Goal: Contribute content: Add original content to the website for others to see

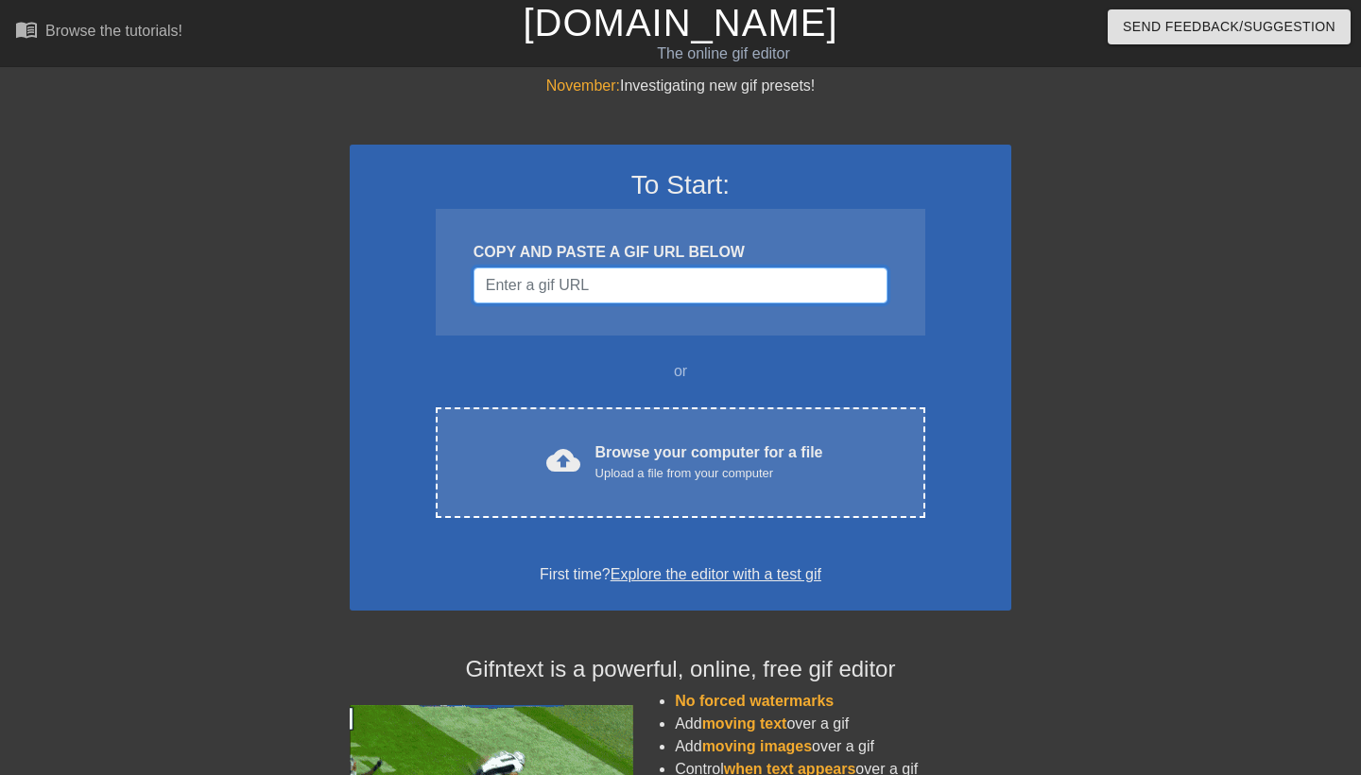
click at [557, 277] on input "Username" at bounding box center [680, 285] width 414 height 36
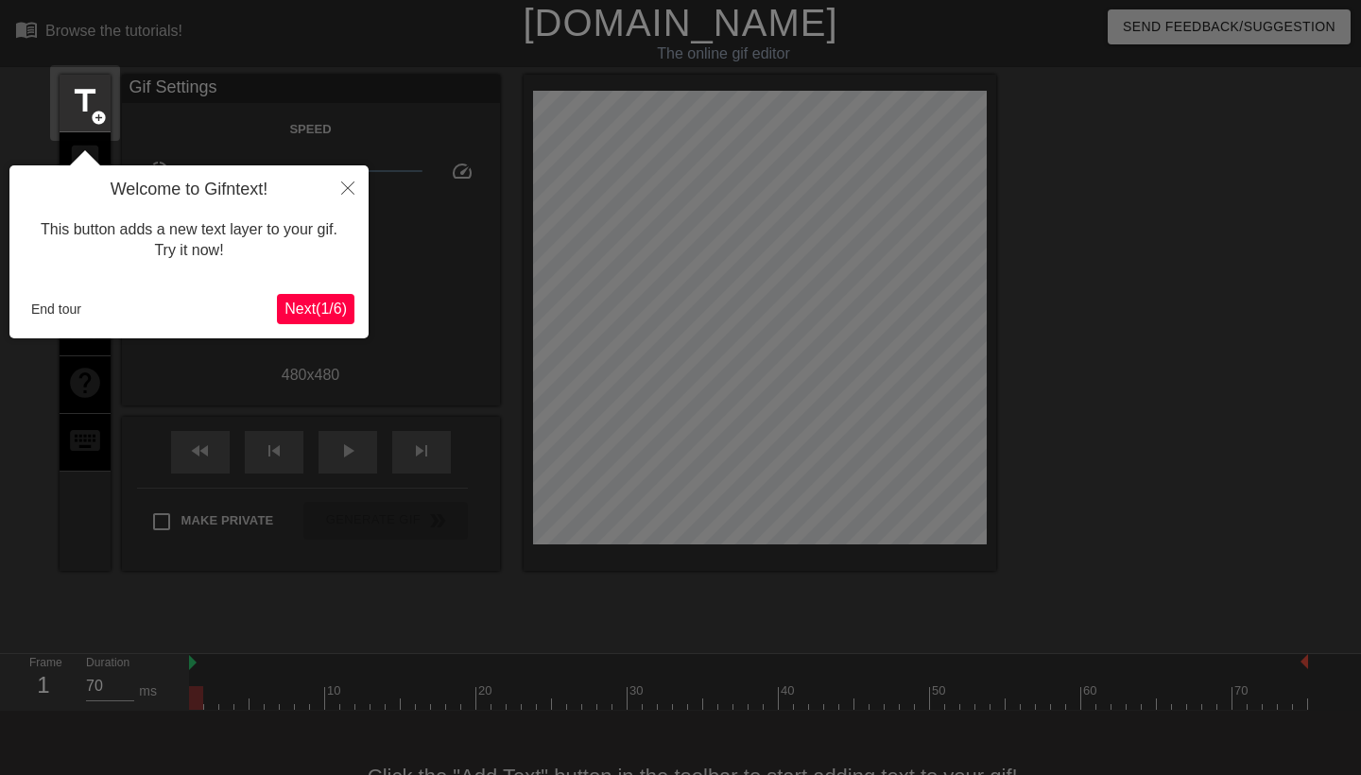
scroll to position [46, 0]
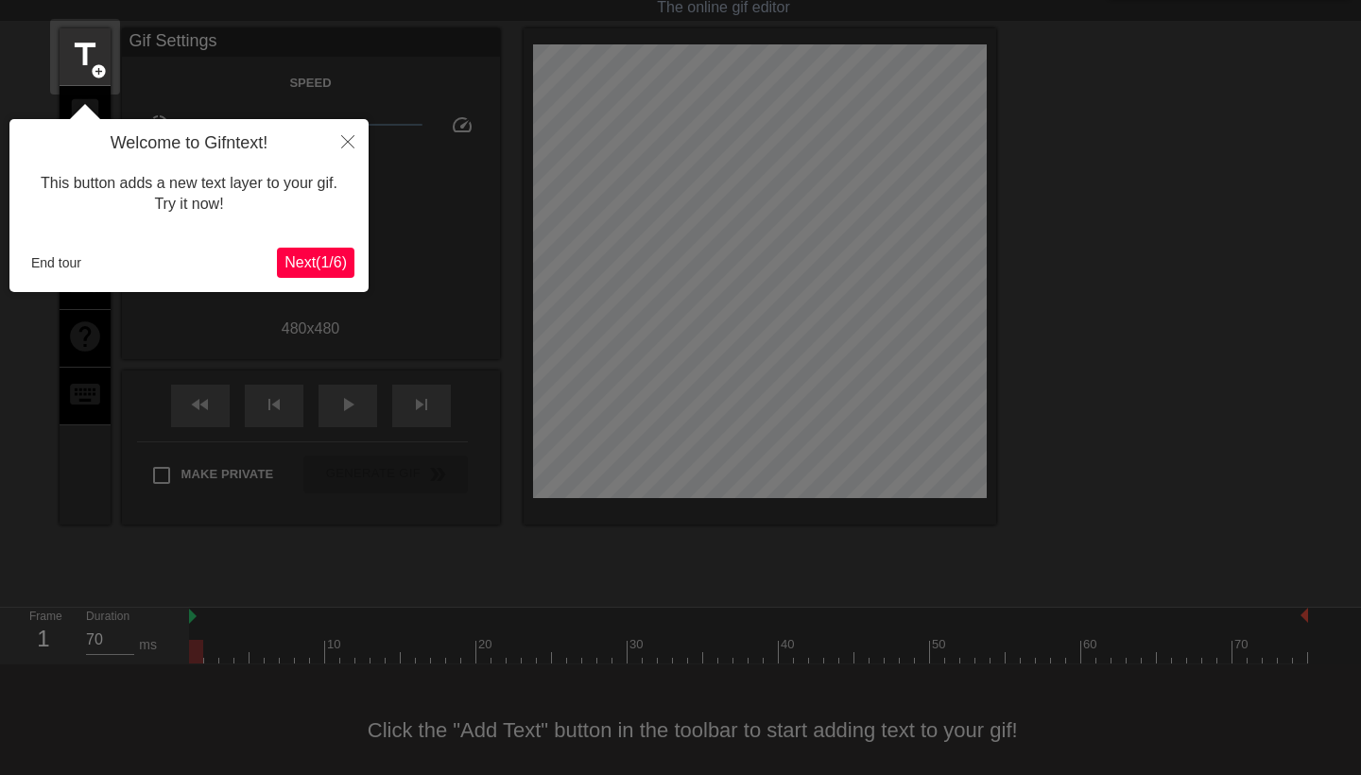
click at [46, 252] on button "End tour" at bounding box center [56, 262] width 65 height 28
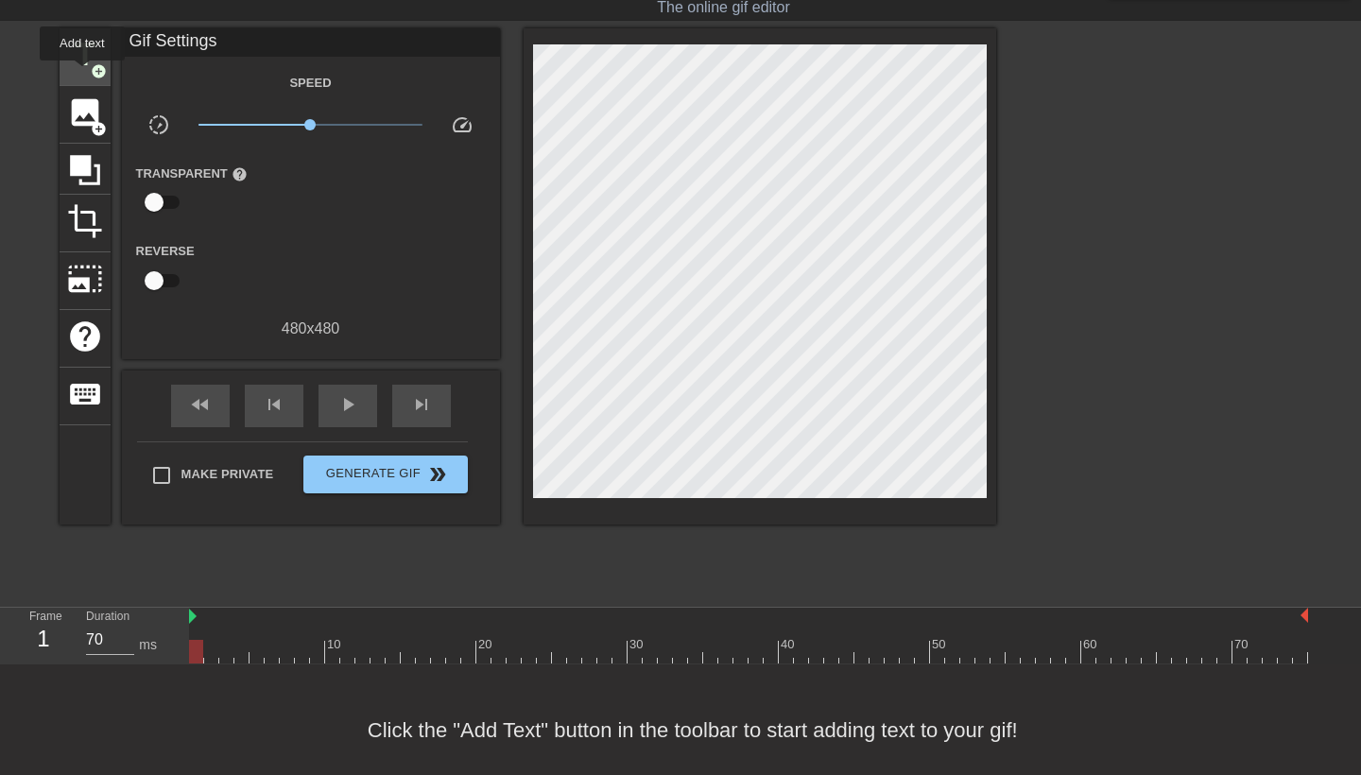
click at [83, 74] on div "title add_circle" at bounding box center [85, 57] width 51 height 58
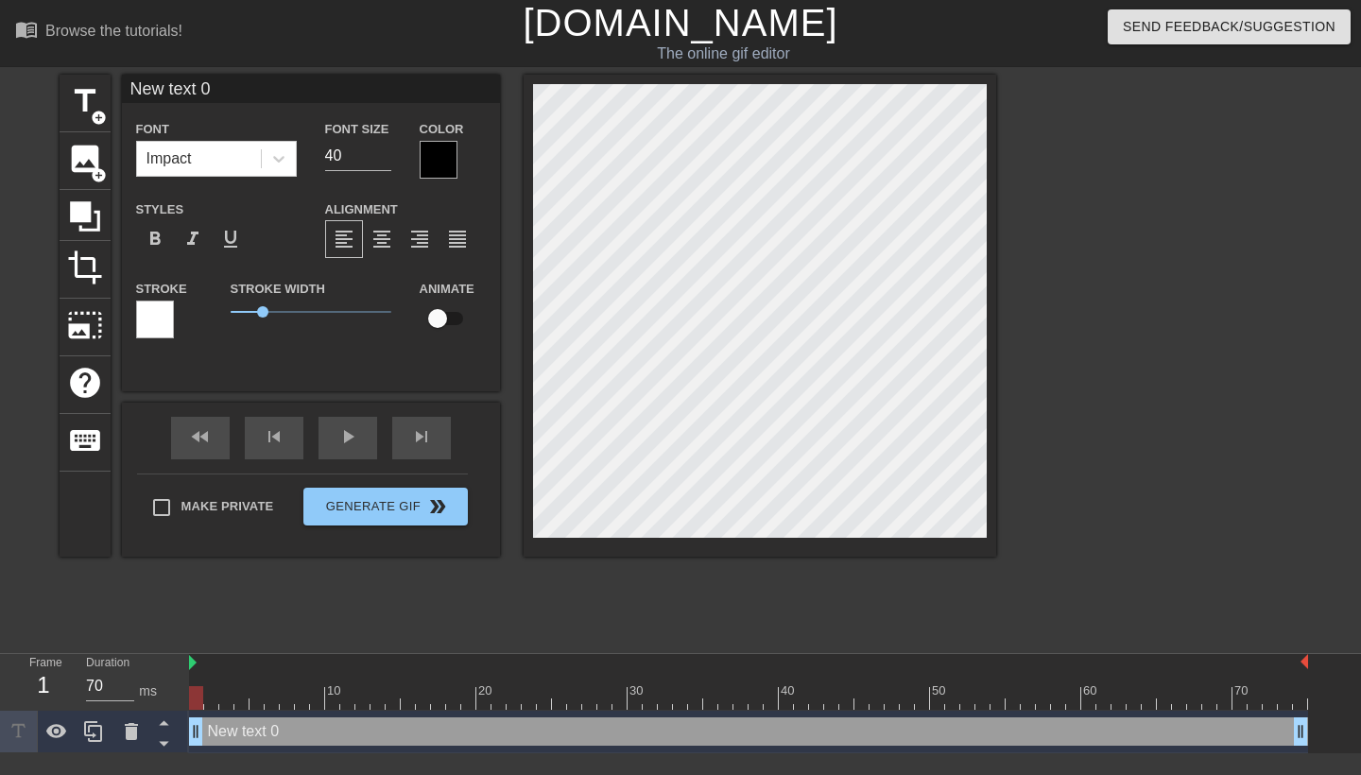
scroll to position [0, 0]
type input "L"
type textarea "L"
click at [362, 151] on input "40" at bounding box center [358, 156] width 66 height 30
click at [441, 169] on div at bounding box center [439, 160] width 38 height 38
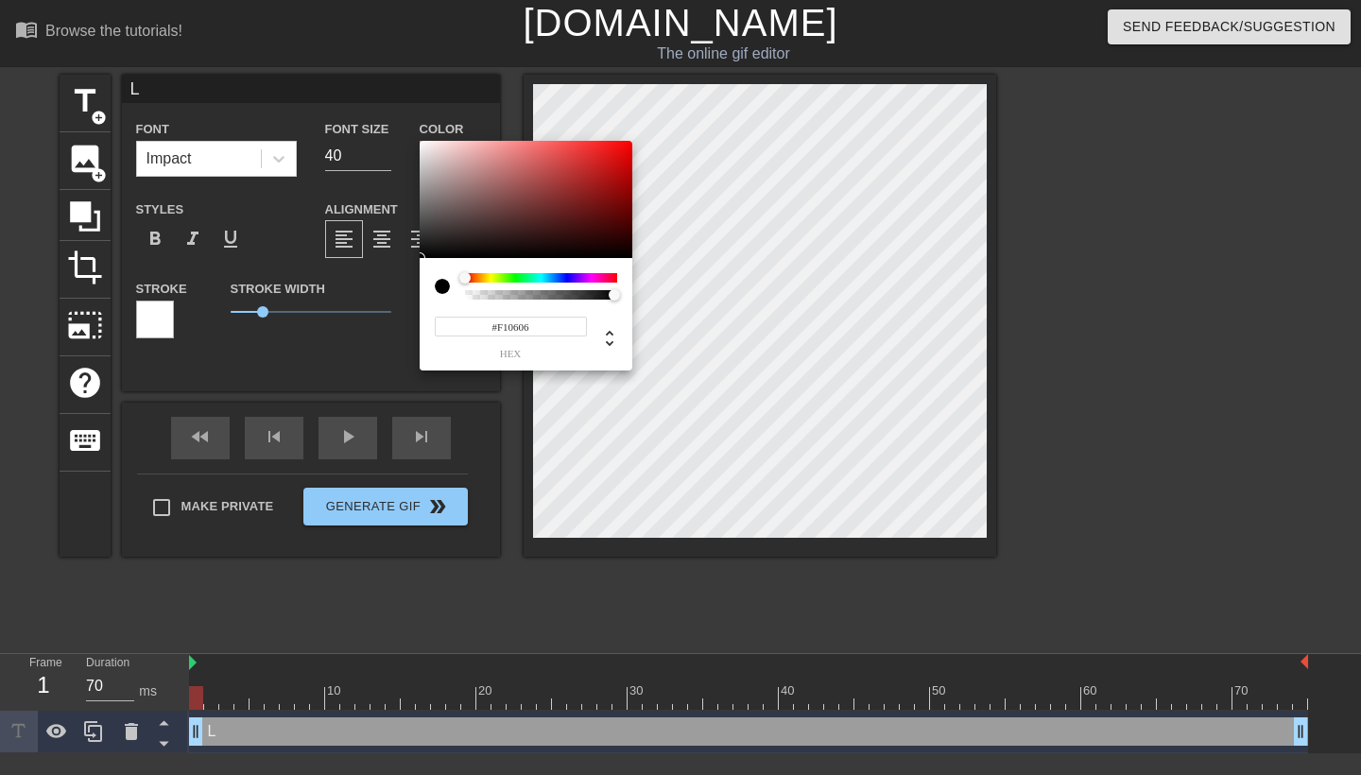
click at [626, 147] on div at bounding box center [526, 199] width 213 height 117
click at [626, 140] on div "#FF0606 hex" at bounding box center [680, 387] width 1361 height 775
type input "#F70000"
drag, startPoint x: 628, startPoint y: 145, endPoint x: 654, endPoint y: 145, distance: 25.5
click at [653, 145] on div "#F70000 hex" at bounding box center [680, 387] width 1361 height 775
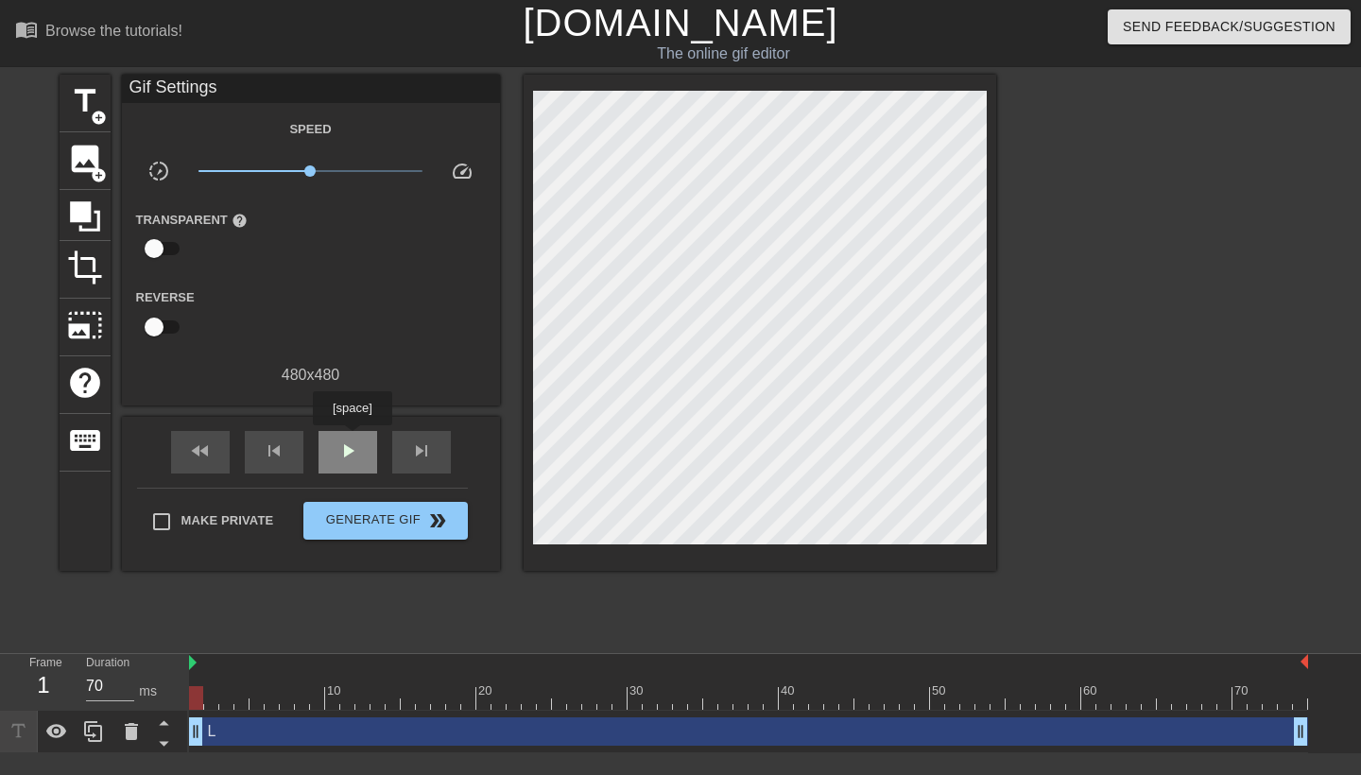
click at [354, 438] on div "play_arrow" at bounding box center [347, 452] width 59 height 43
click at [368, 454] on div "pause" at bounding box center [347, 452] width 59 height 43
click at [295, 453] on div "skip_previous" at bounding box center [274, 452] width 59 height 43
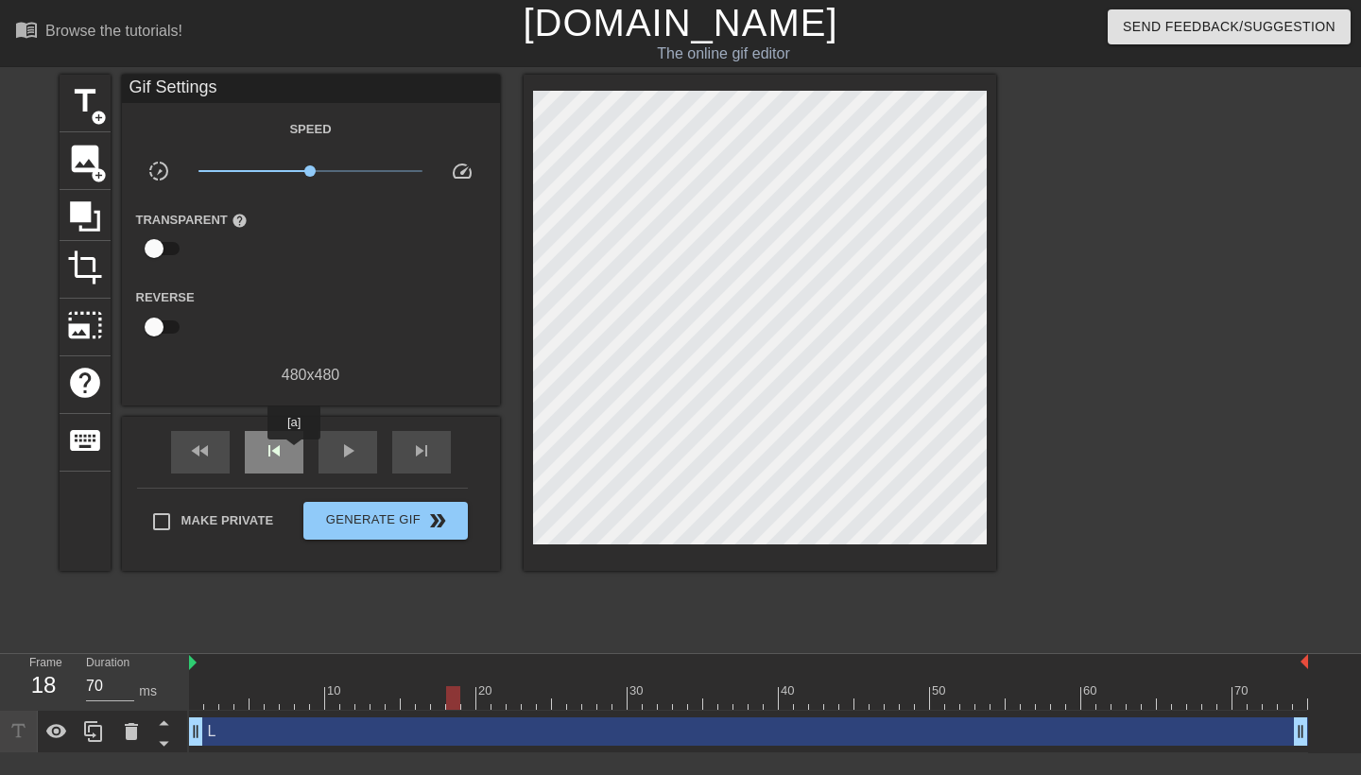
click at [295, 453] on div "skip_previous" at bounding box center [274, 452] width 59 height 43
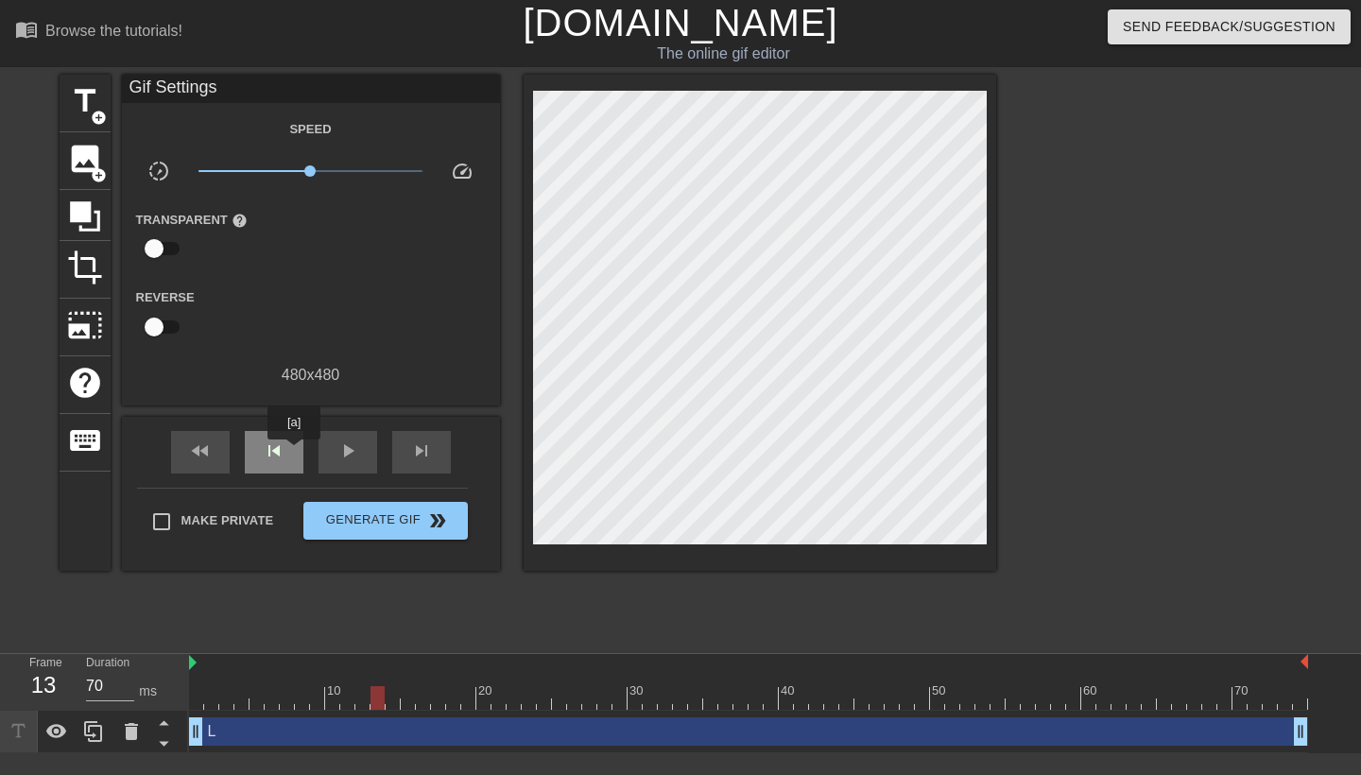
click at [295, 453] on div "skip_previous" at bounding box center [274, 452] width 59 height 43
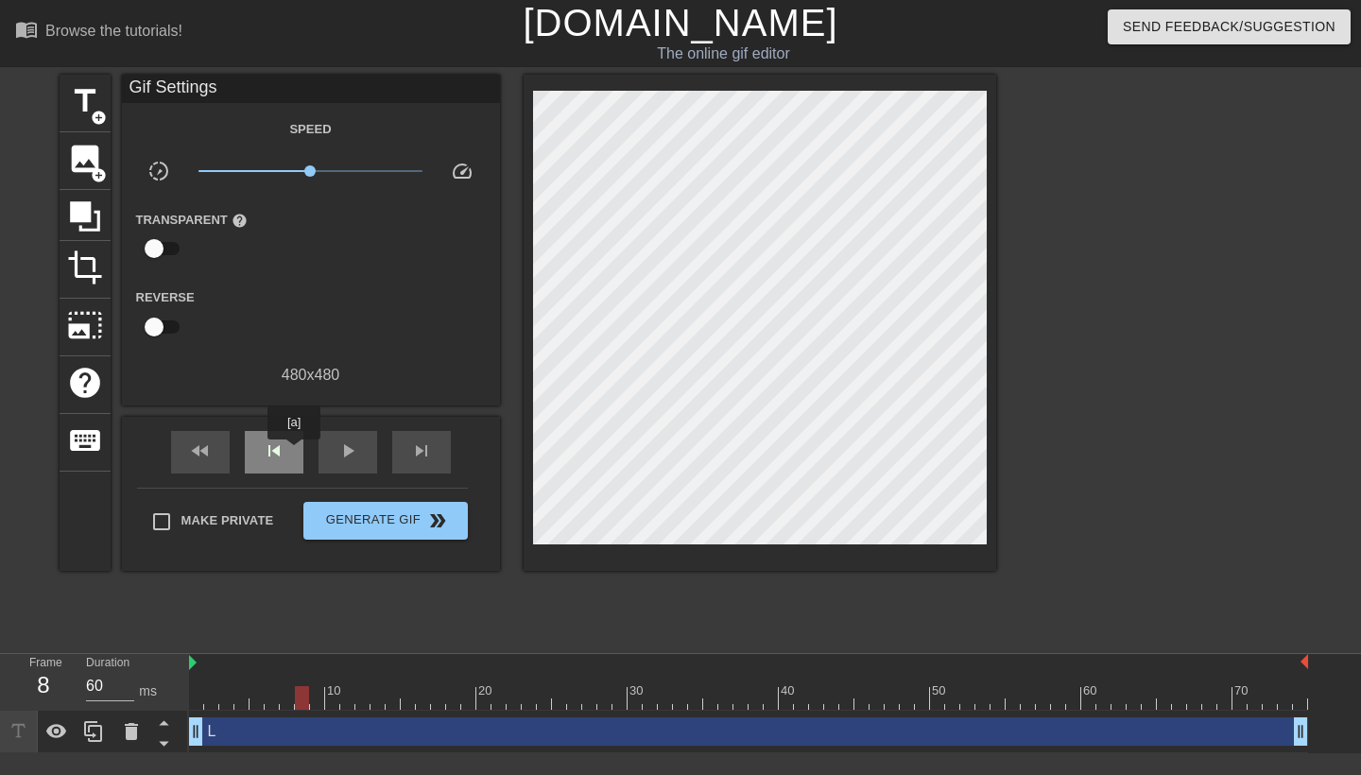
click at [295, 453] on div "skip_previous" at bounding box center [274, 452] width 59 height 43
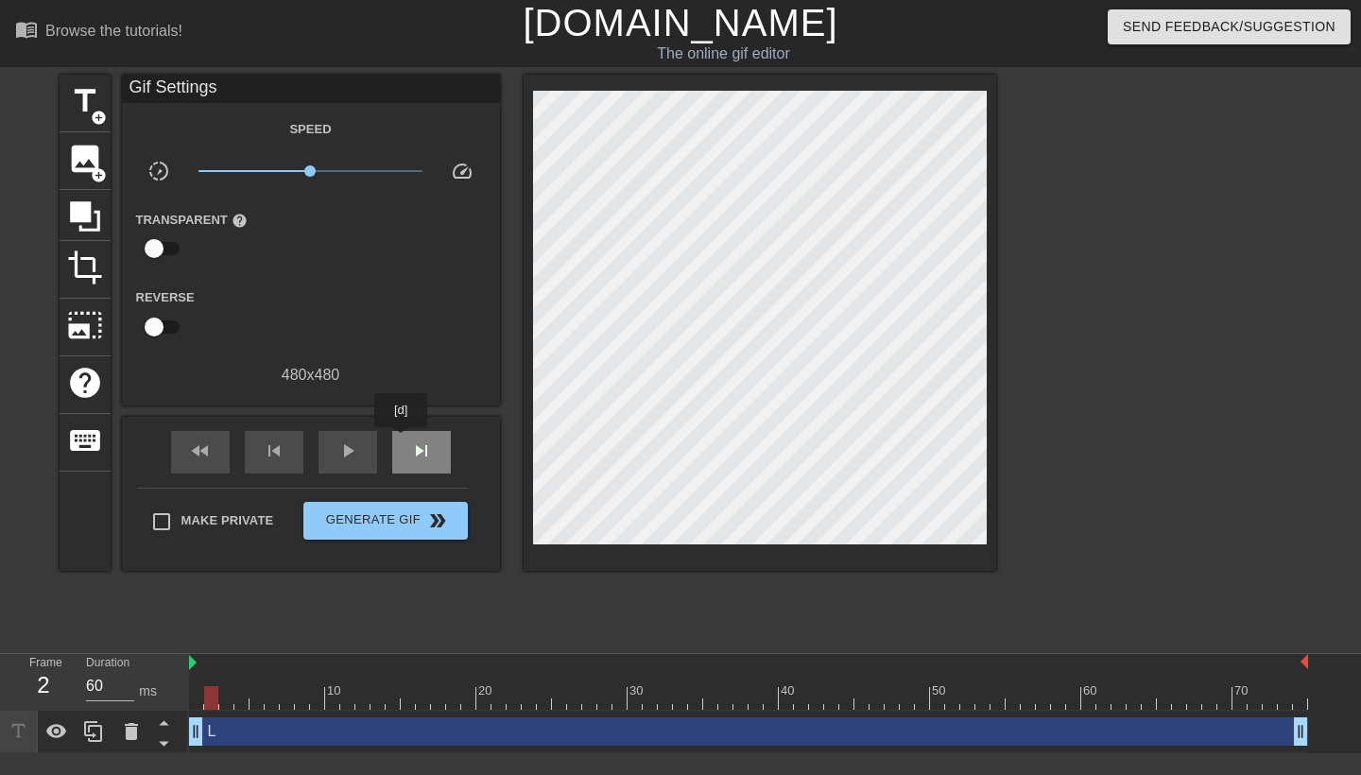
click at [403, 440] on div "skip_next" at bounding box center [421, 452] width 59 height 43
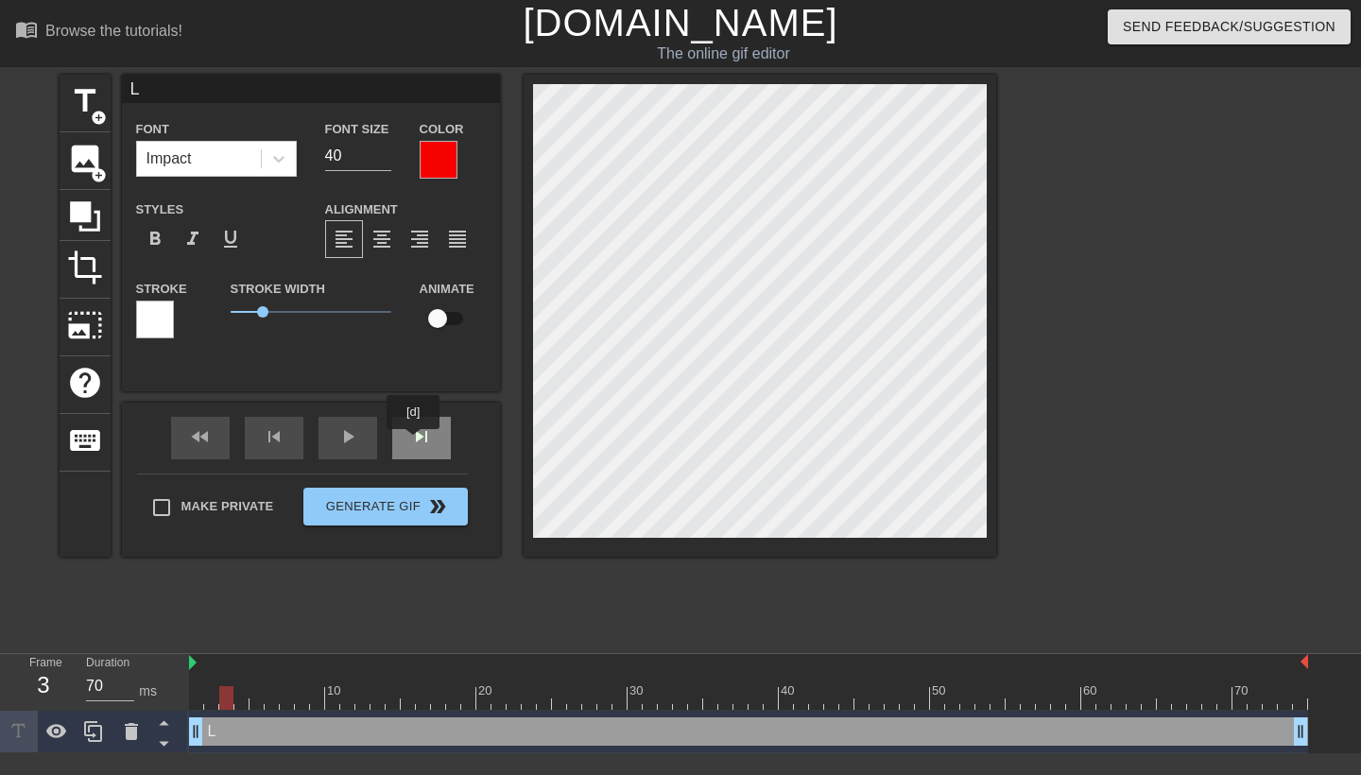
click at [416, 442] on span "skip_next" at bounding box center [421, 436] width 23 height 23
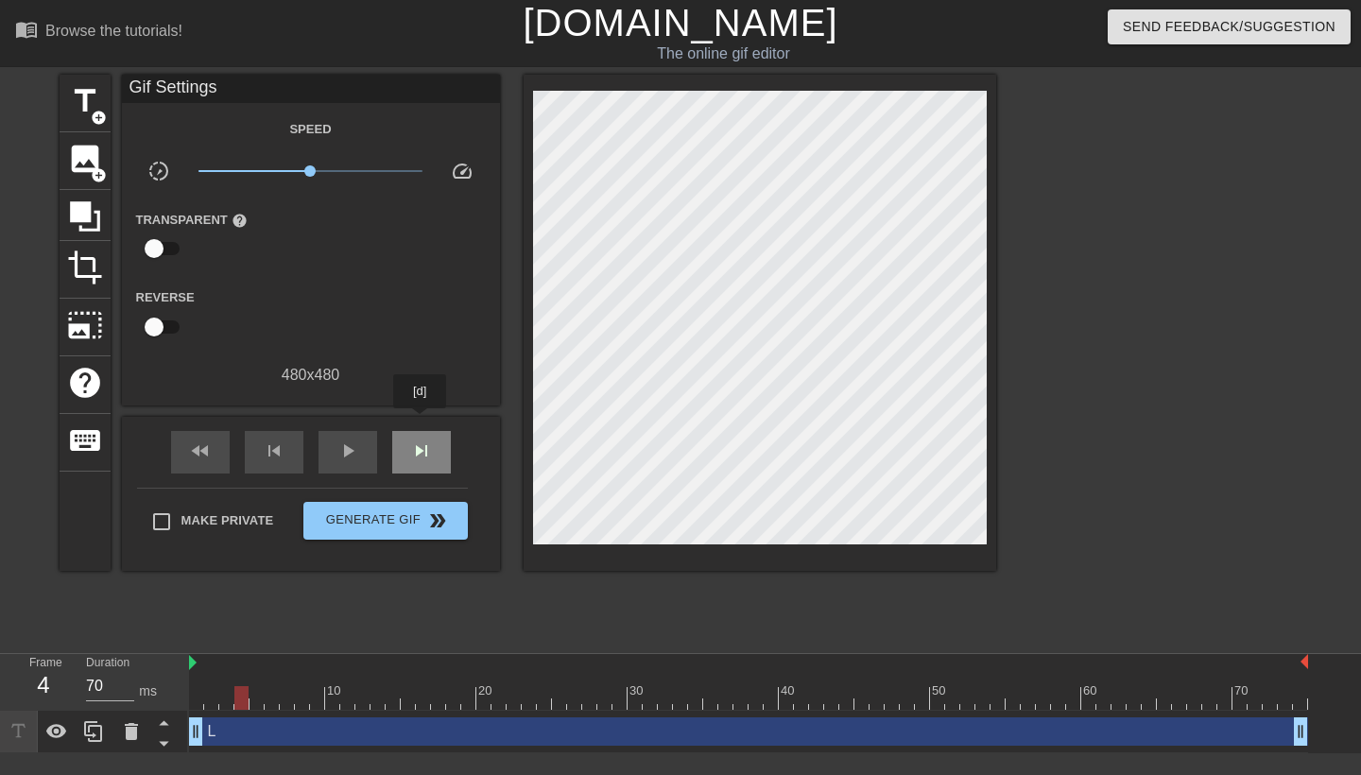
click at [421, 421] on div "fast_rewind skip_previous play_arrow skip_next" at bounding box center [311, 452] width 308 height 71
click at [434, 448] on div "skip_next" at bounding box center [421, 452] width 59 height 43
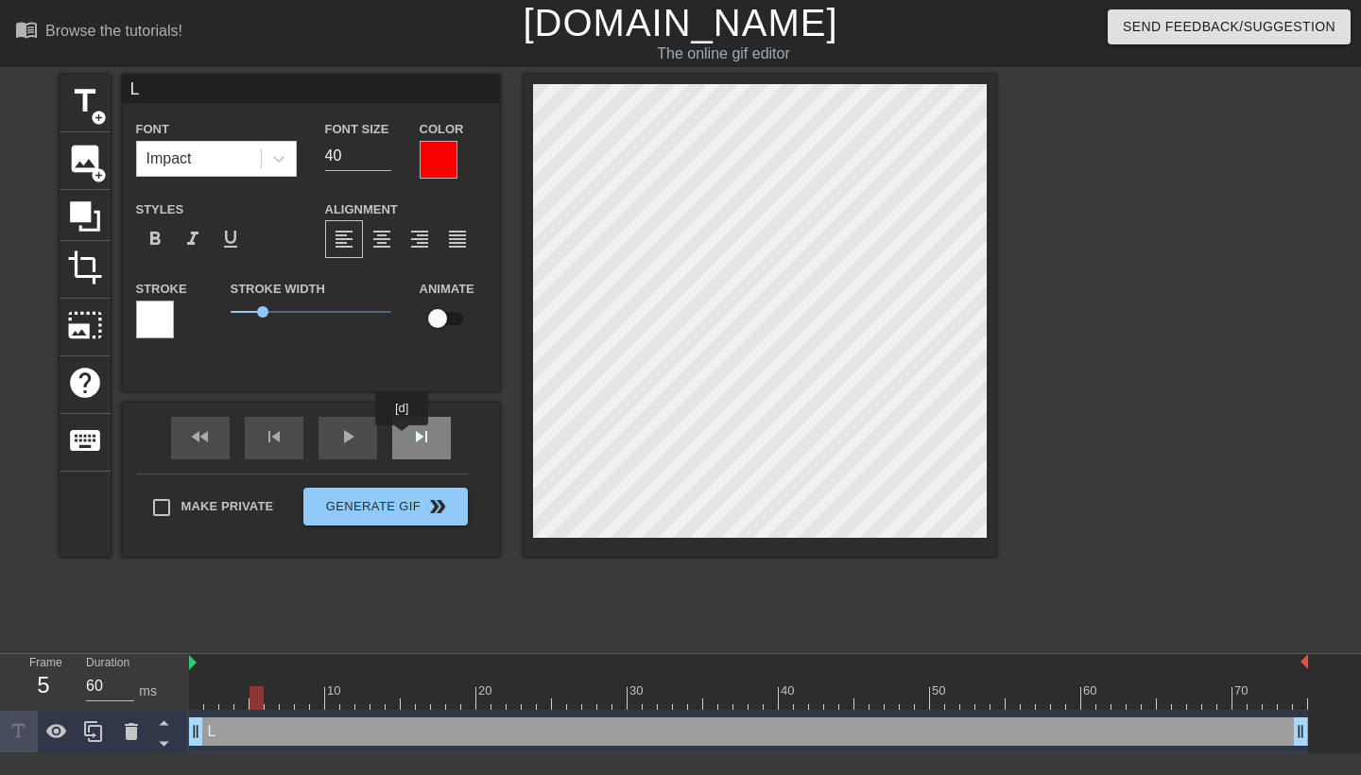
click at [403, 438] on div "skip_next" at bounding box center [421, 438] width 59 height 43
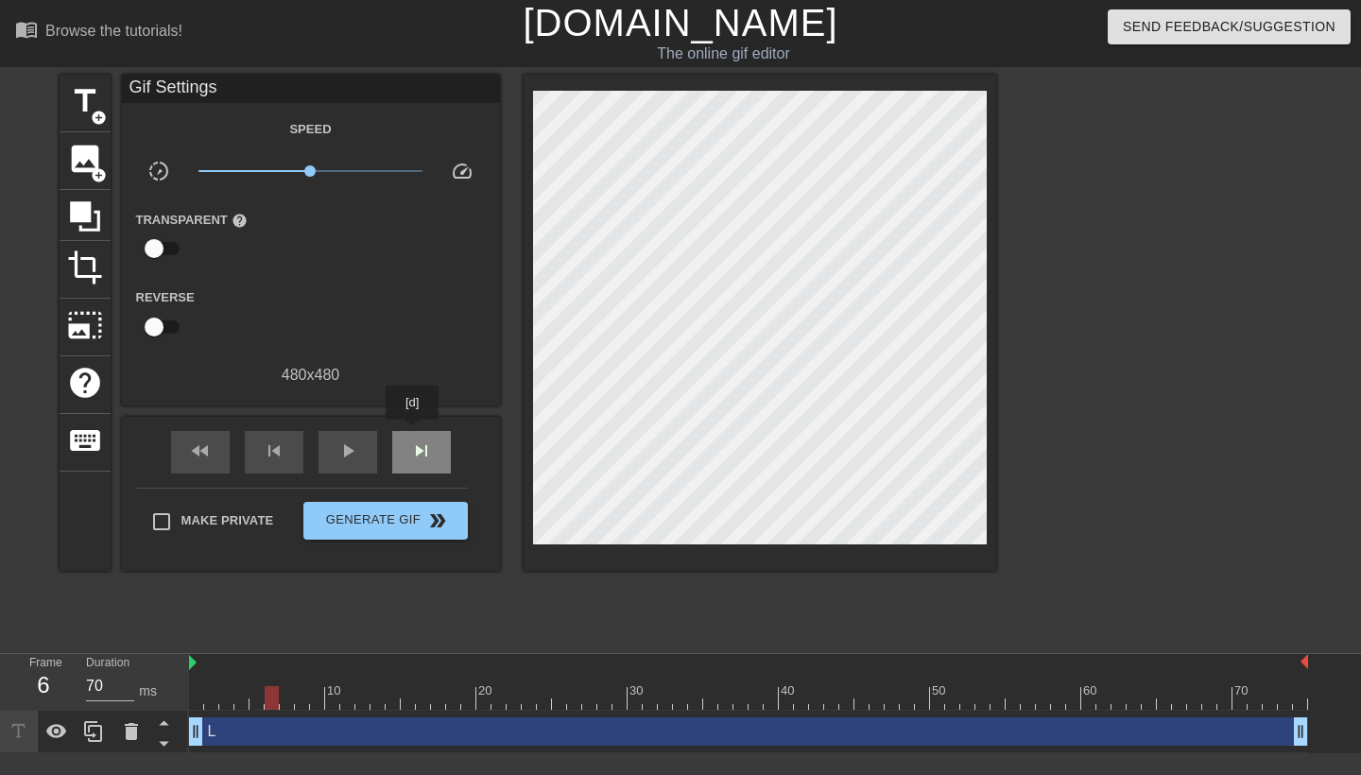
click at [414, 433] on div "skip_next" at bounding box center [421, 452] width 59 height 43
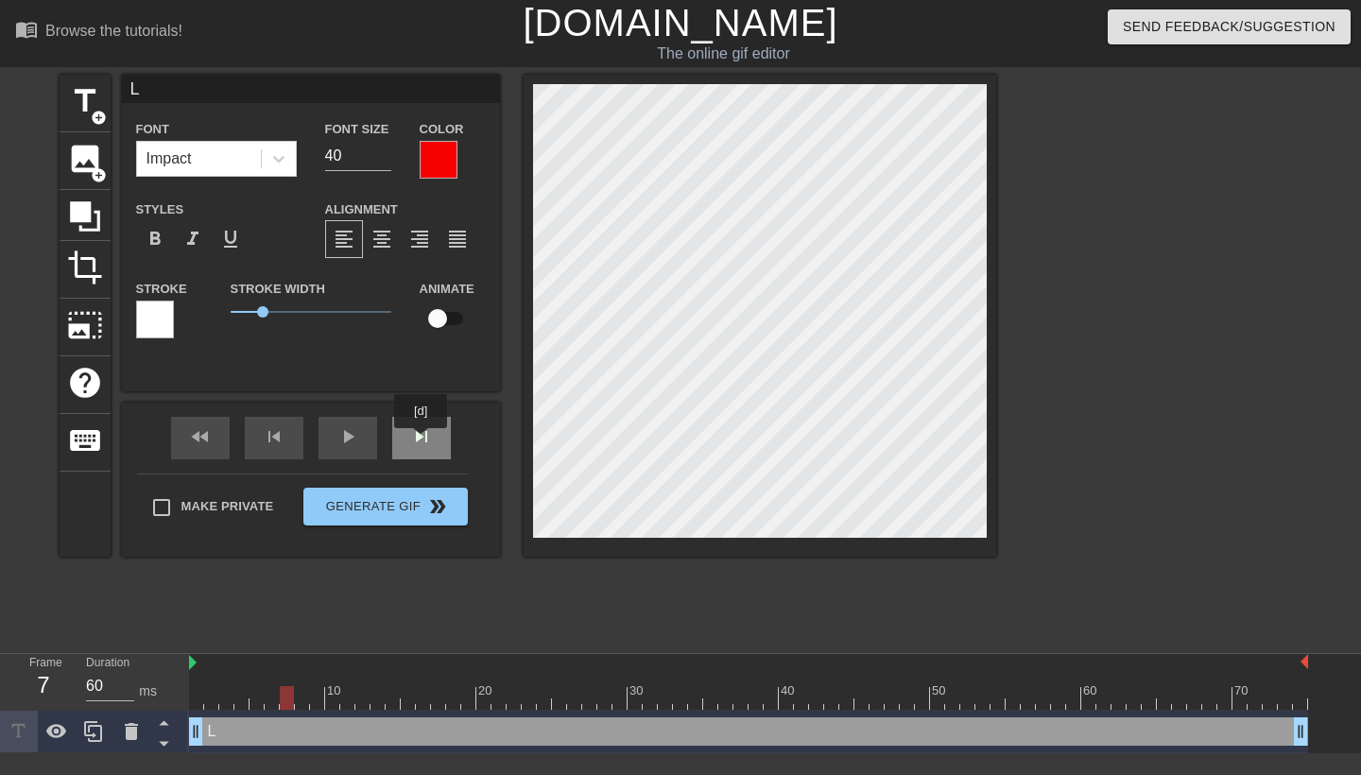
click at [422, 441] on span "skip_next" at bounding box center [421, 436] width 23 height 23
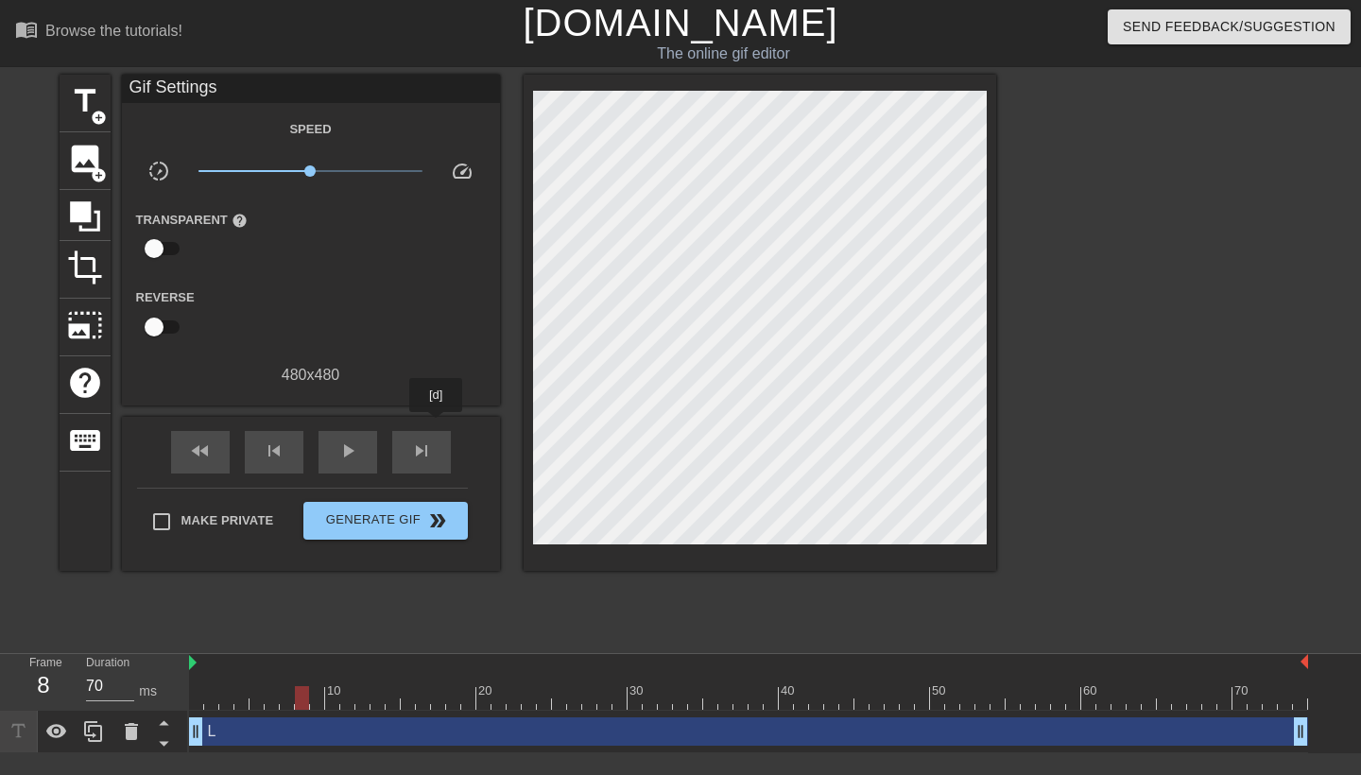
click at [437, 424] on div "fast_rewind skip_previous play_arrow skip_next" at bounding box center [311, 452] width 308 height 71
click at [427, 443] on span "skip_next" at bounding box center [421, 450] width 23 height 23
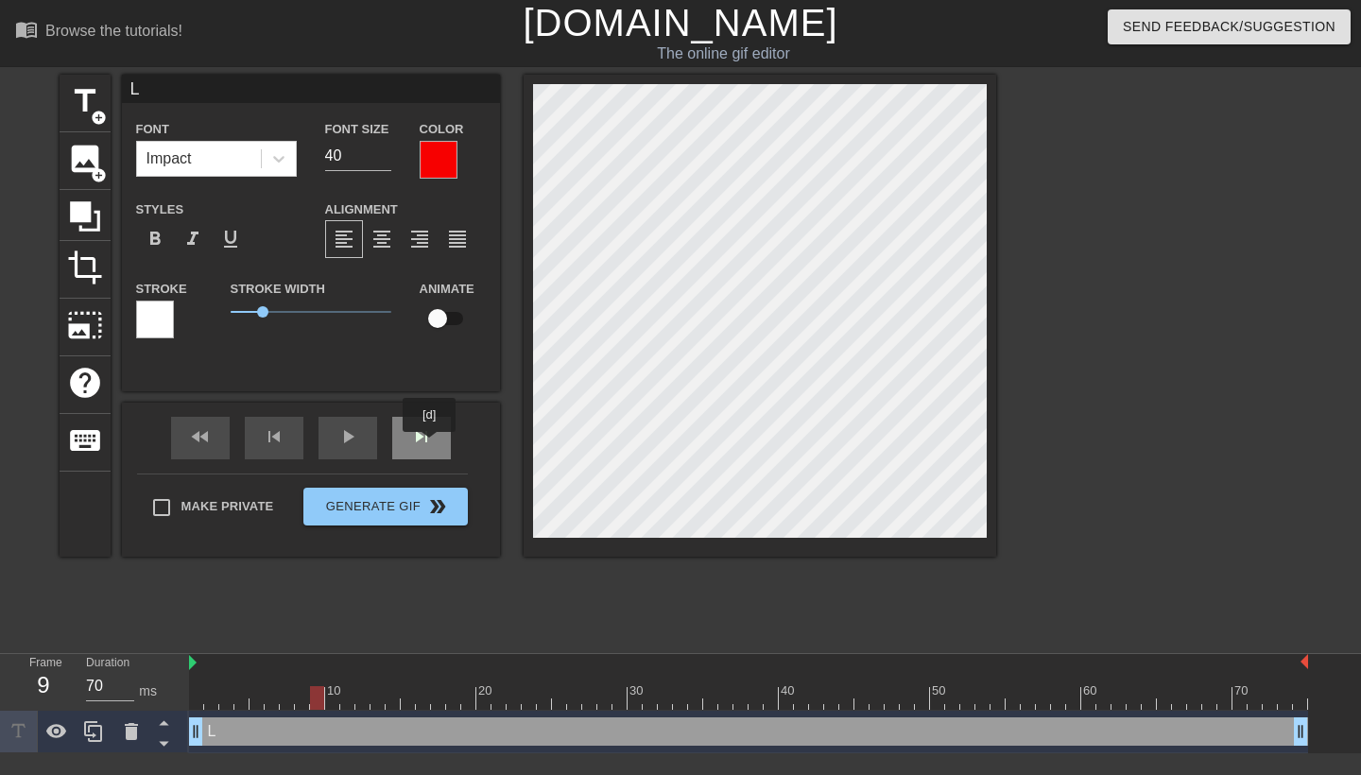
click at [431, 445] on span "skip_next" at bounding box center [421, 436] width 23 height 23
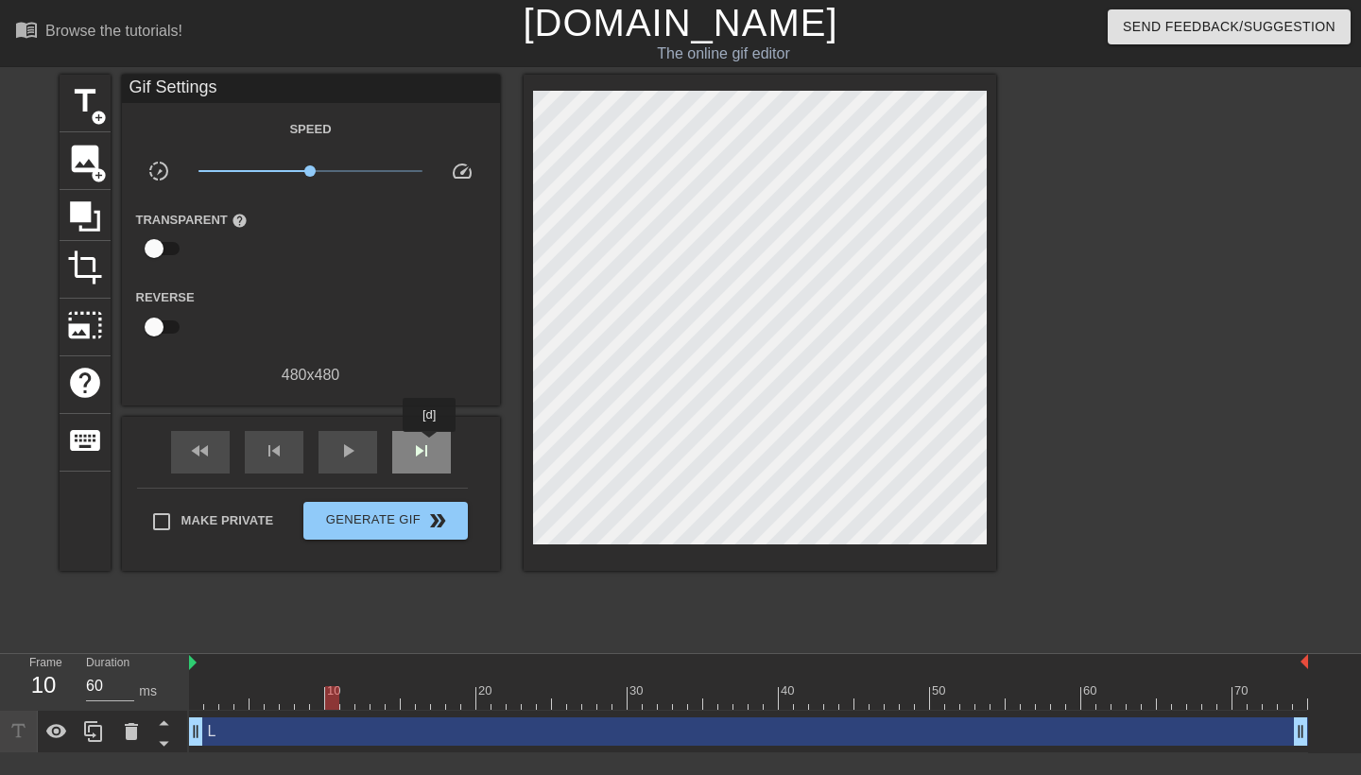
click at [431, 445] on span "skip_next" at bounding box center [421, 450] width 23 height 23
click at [441, 444] on div "skip_next" at bounding box center [421, 452] width 59 height 43
click at [436, 436] on div "skip_next" at bounding box center [421, 452] width 59 height 43
click at [419, 453] on span "skip_next" at bounding box center [421, 450] width 23 height 23
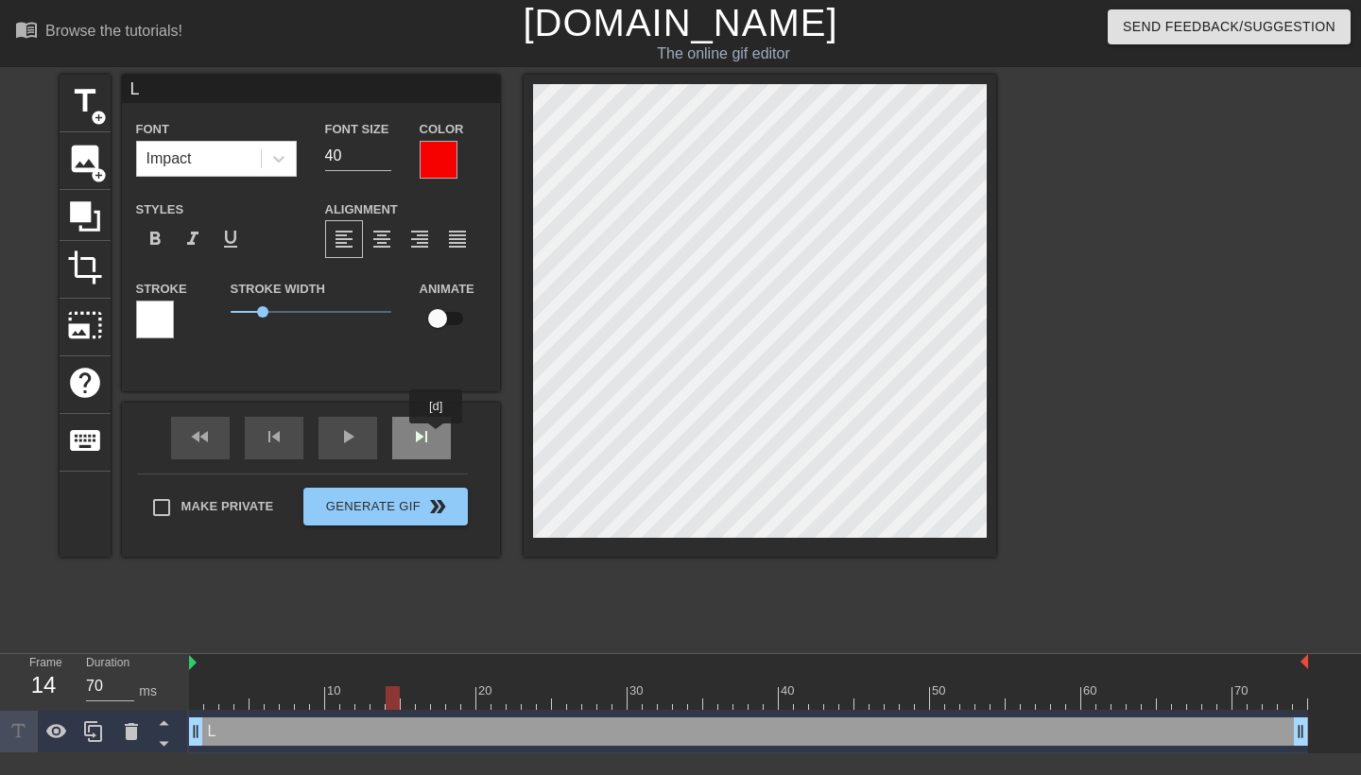
click at [437, 437] on div "skip_next" at bounding box center [421, 438] width 59 height 43
click at [434, 427] on div "fast_rewind skip_previous play_arrow skip_next" at bounding box center [311, 438] width 308 height 71
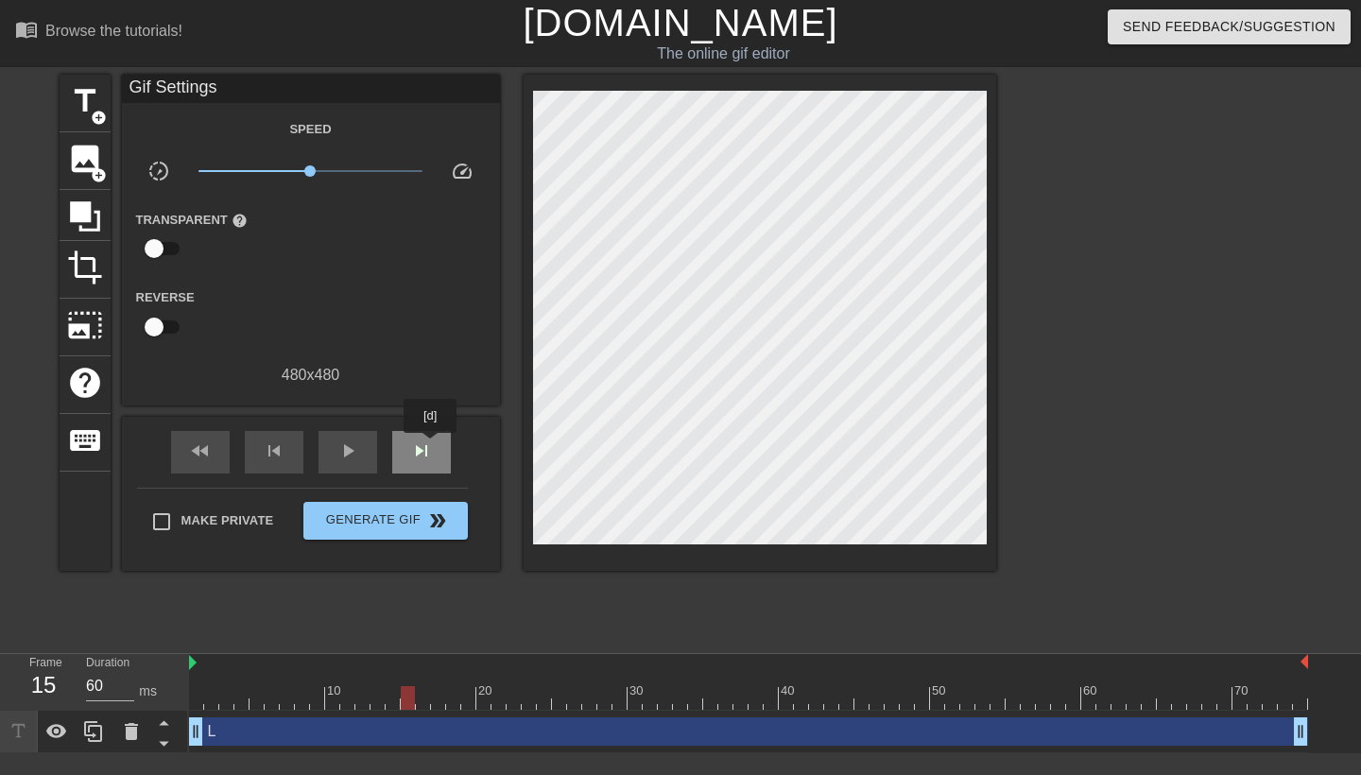
click at [432, 446] on span "skip_next" at bounding box center [421, 450] width 23 height 23
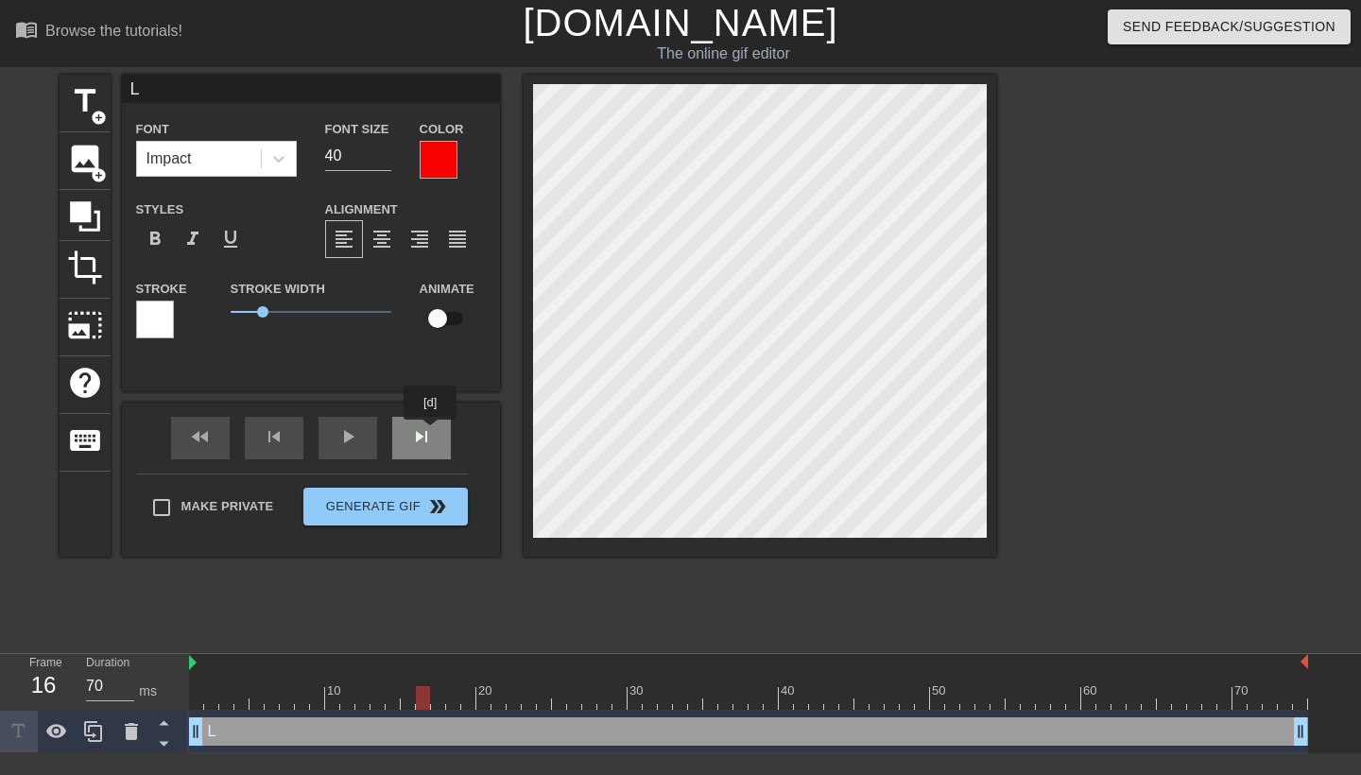
click at [432, 433] on div "skip_next" at bounding box center [421, 438] width 59 height 43
click at [425, 442] on span "skip_next" at bounding box center [421, 436] width 23 height 23
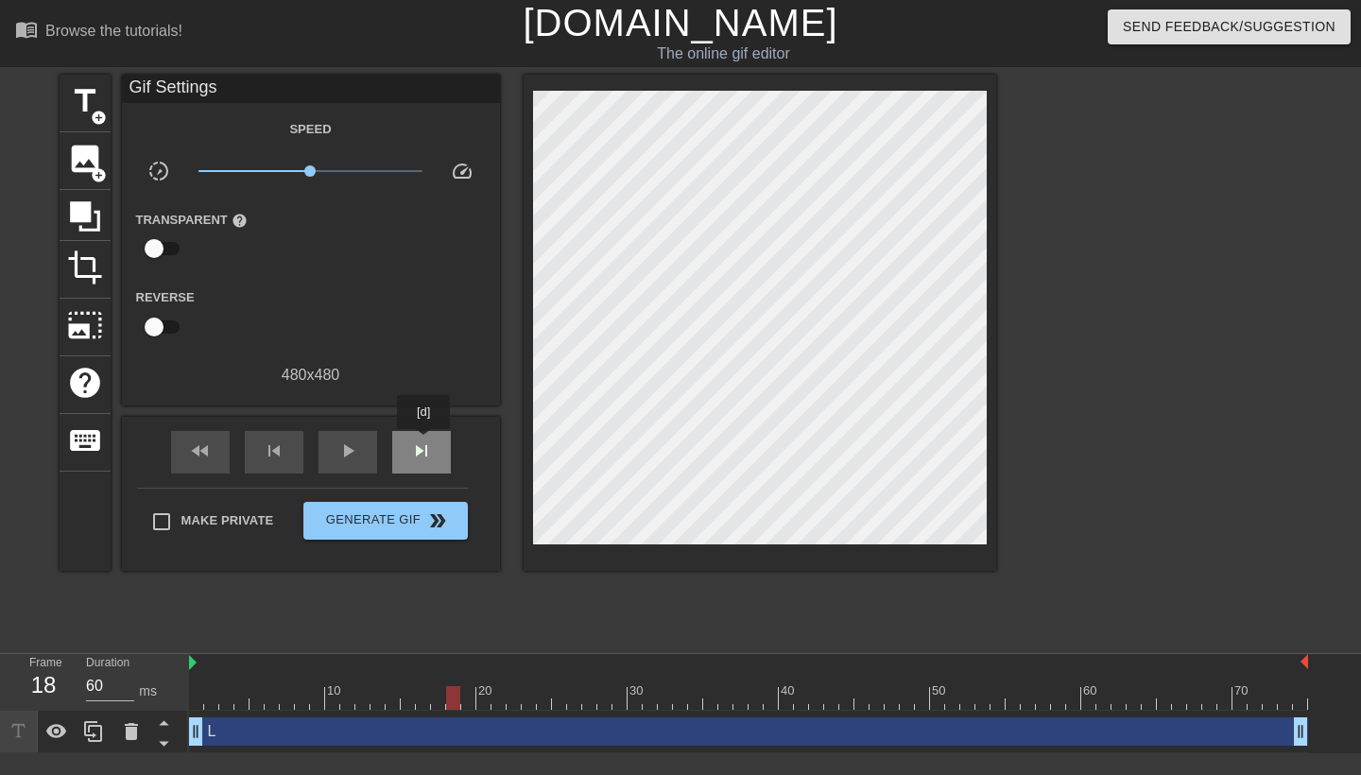
click at [425, 442] on span "skip_next" at bounding box center [421, 450] width 23 height 23
click at [433, 436] on div "skip_next" at bounding box center [421, 452] width 59 height 43
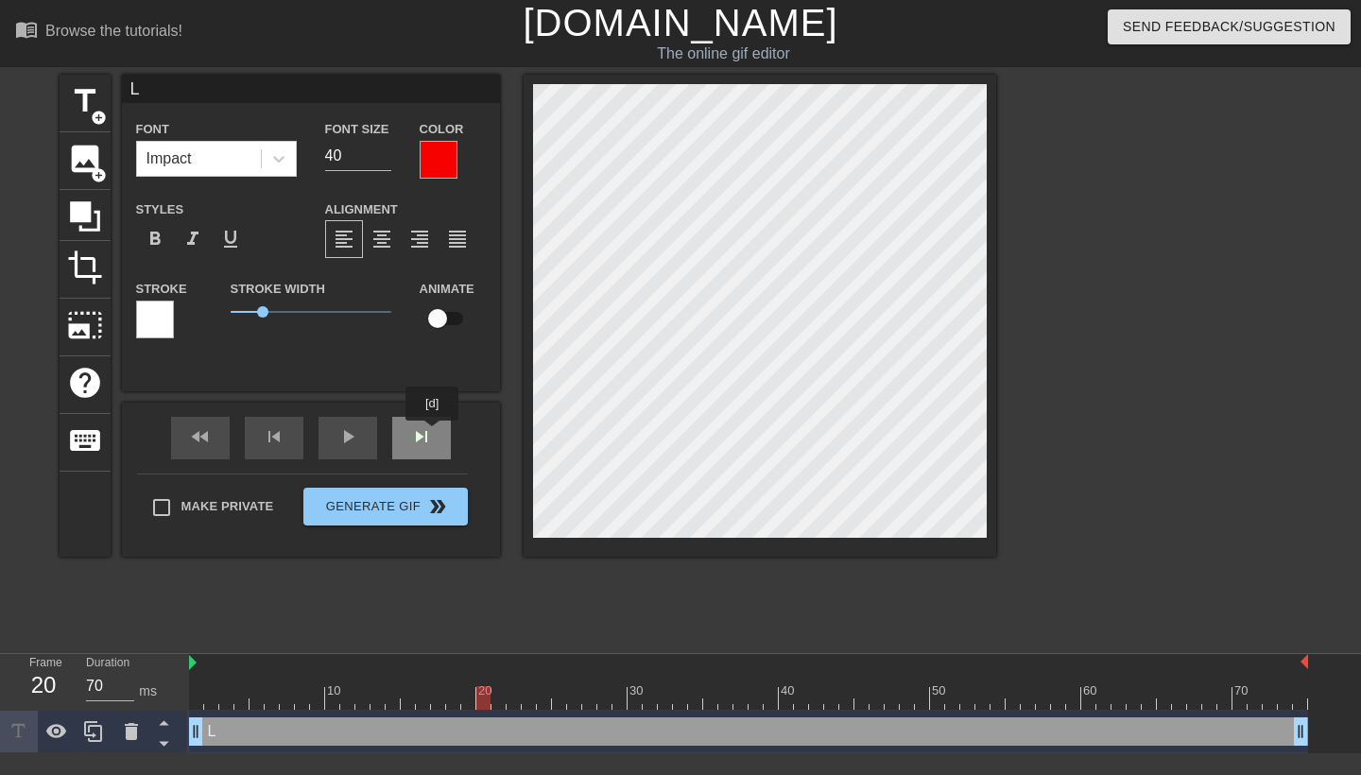
click at [434, 434] on div "skip_next" at bounding box center [421, 438] width 59 height 43
click at [489, 398] on div "L Font Impact Font Size 40 Color Styles format_bold format_italic format_underl…" at bounding box center [311, 316] width 378 height 482
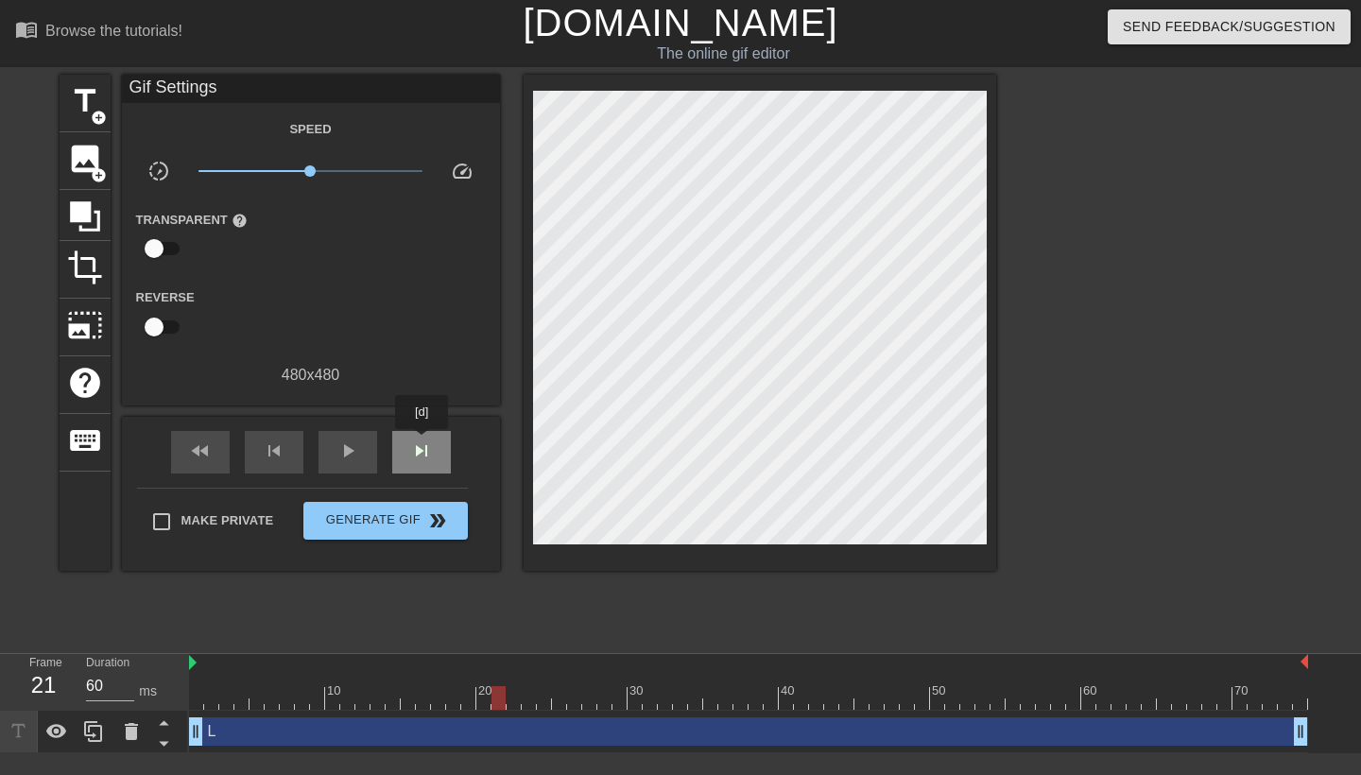
click at [423, 442] on span "skip_next" at bounding box center [421, 450] width 23 height 23
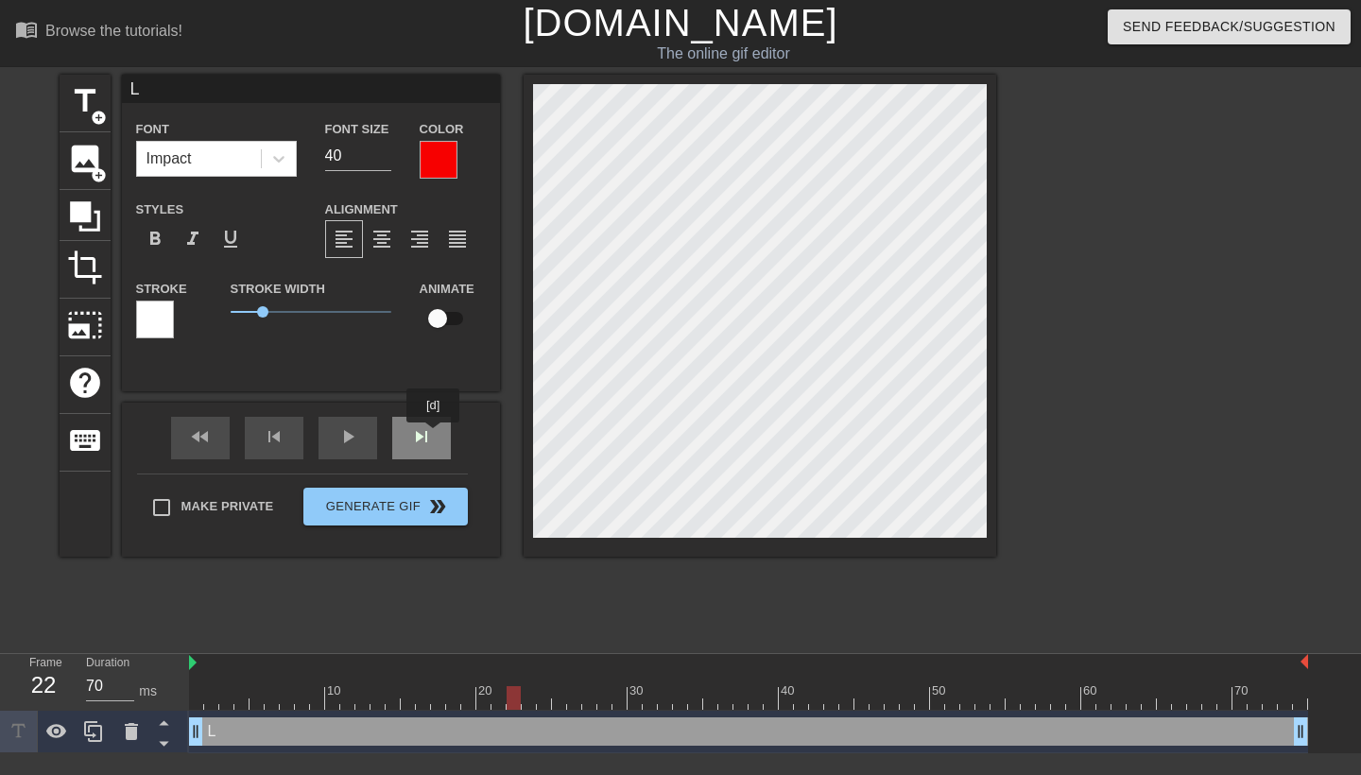
click at [435, 436] on div "skip_next" at bounding box center [421, 438] width 59 height 43
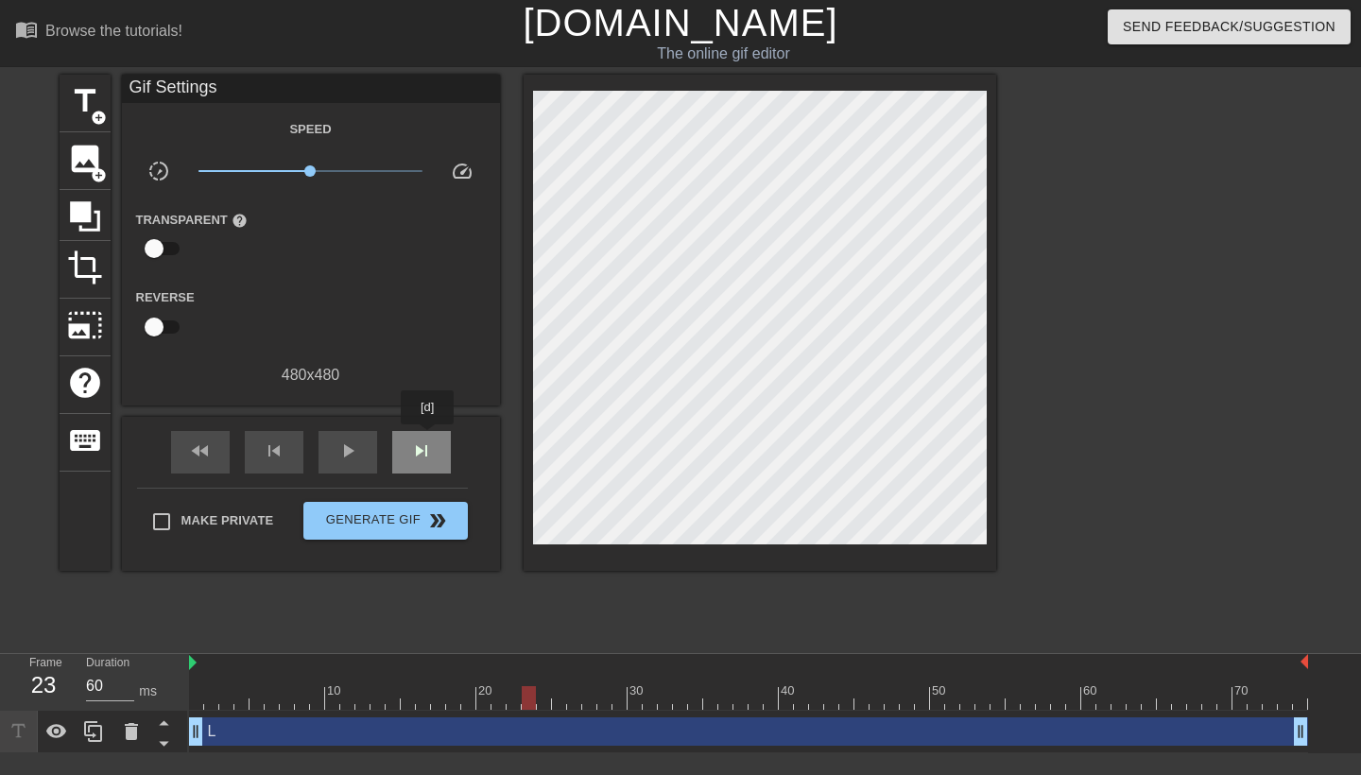
click at [429, 437] on div "skip_next" at bounding box center [421, 452] width 59 height 43
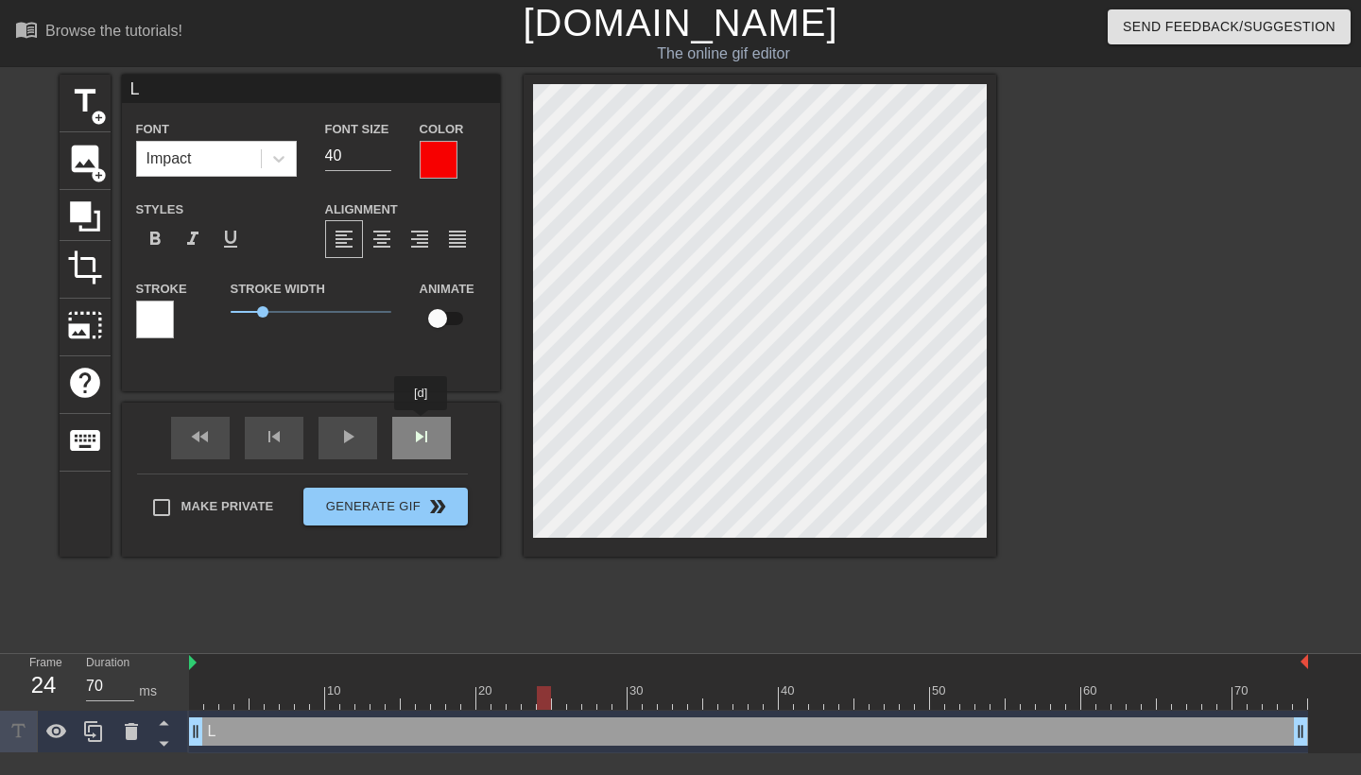
click at [422, 423] on div "fast_rewind skip_previous play_arrow skip_next" at bounding box center [311, 438] width 308 height 71
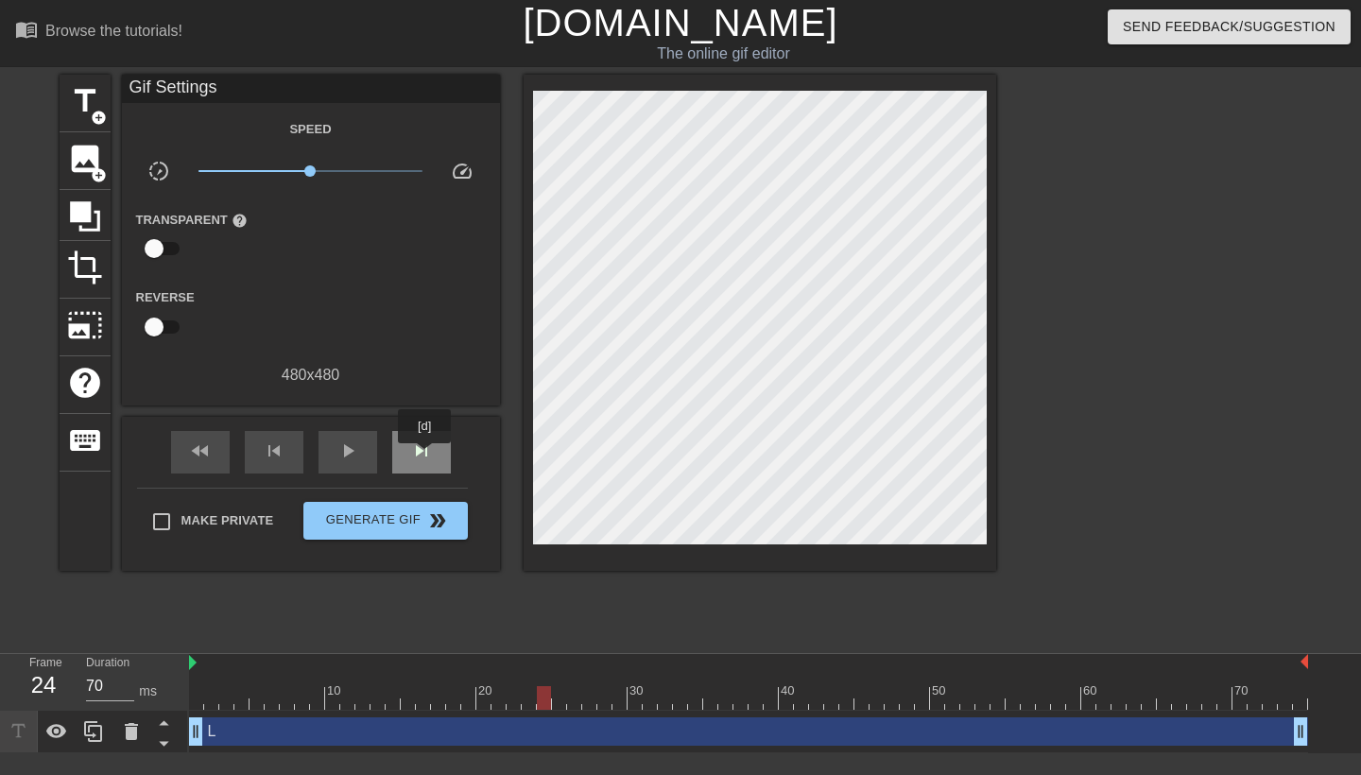
click at [426, 456] on span "skip_next" at bounding box center [421, 450] width 23 height 23
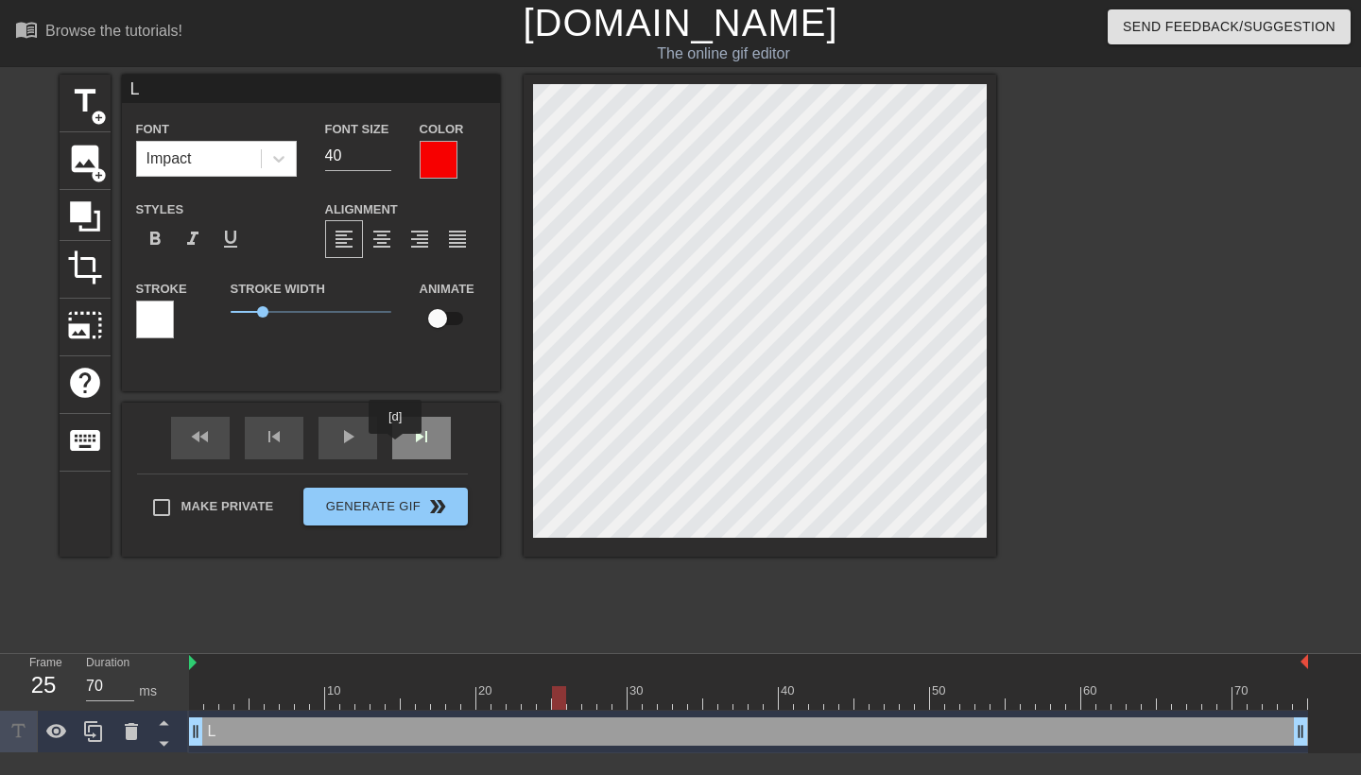
click at [399, 446] on div "skip_next" at bounding box center [421, 438] width 59 height 43
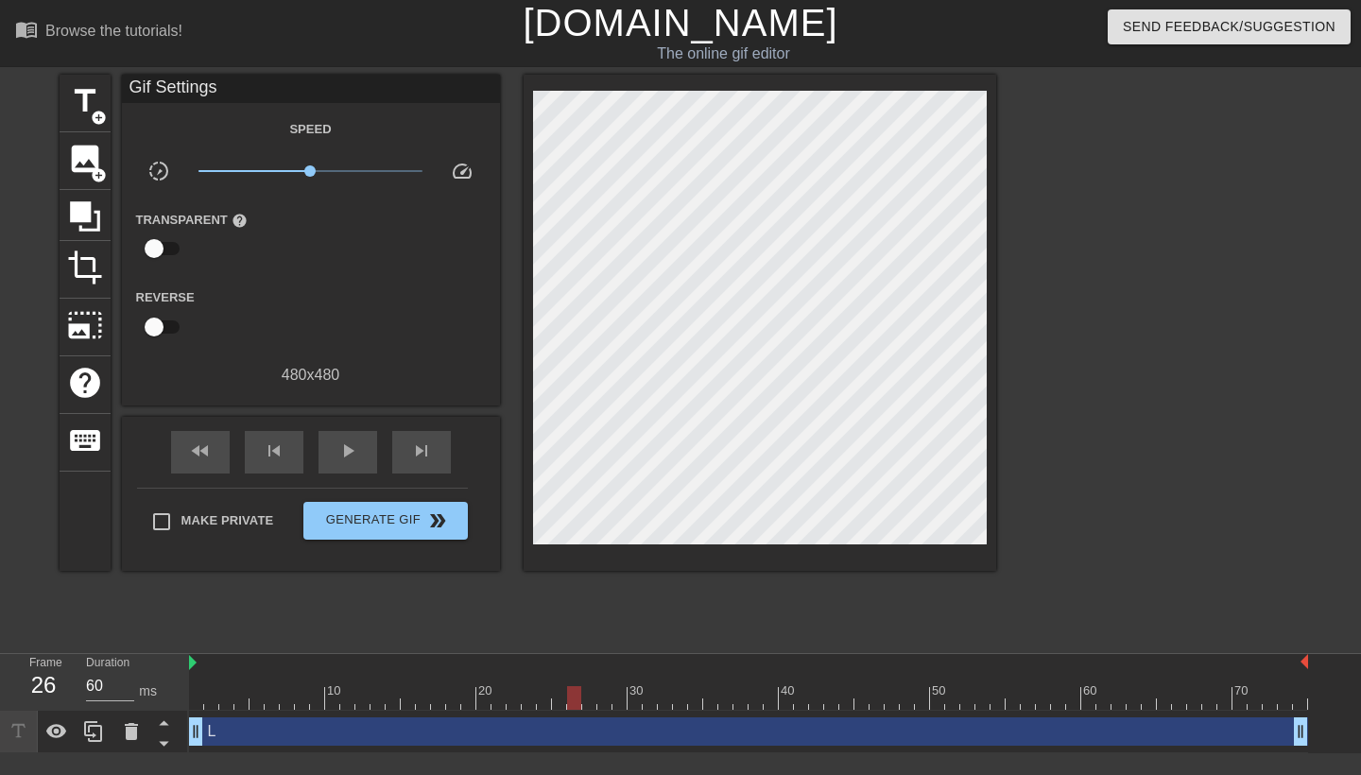
click at [451, 431] on div "fast_rewind skip_previous play_arrow skip_next" at bounding box center [311, 452] width 308 height 71
click at [422, 450] on span "skip_next" at bounding box center [421, 450] width 23 height 23
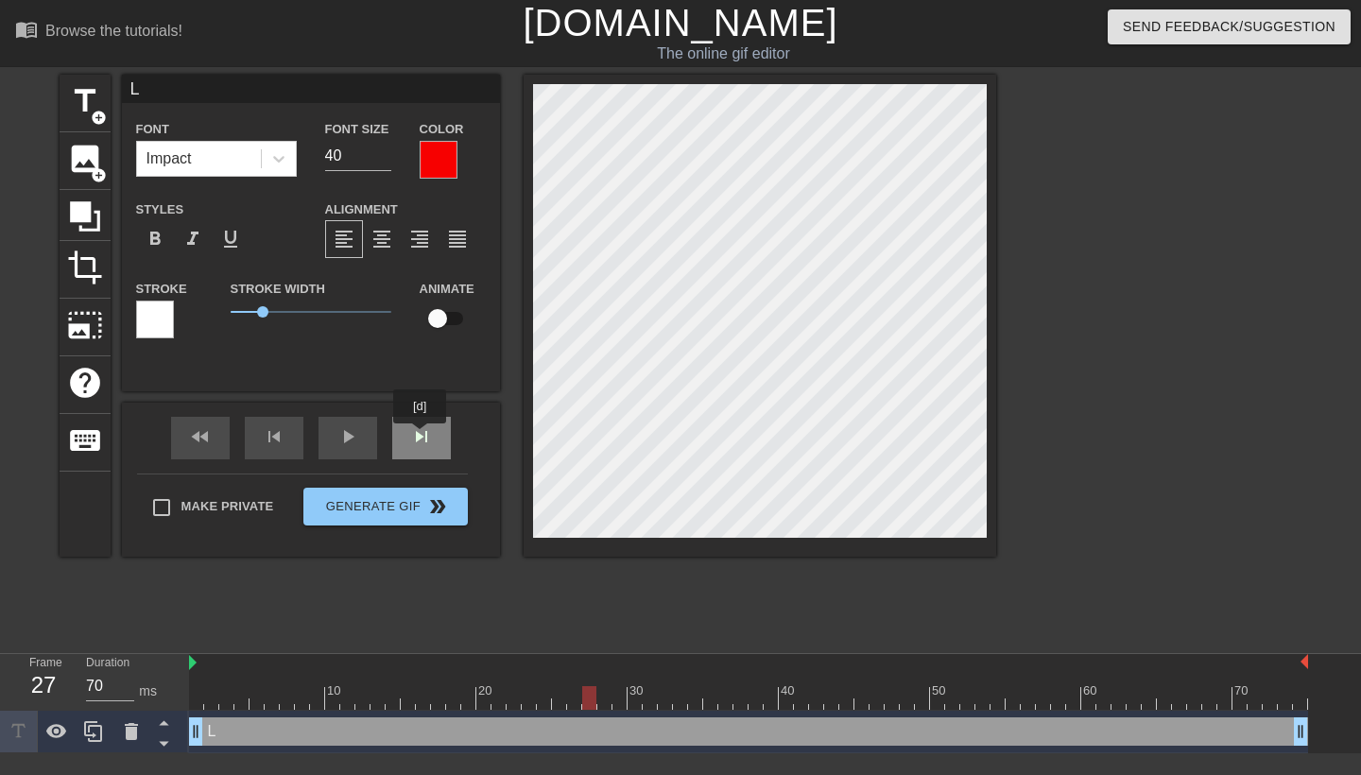
click at [421, 437] on div "skip_next" at bounding box center [421, 438] width 59 height 43
click at [425, 459] on div "fast_rewind skip_previous play_arrow skip_next" at bounding box center [311, 438] width 308 height 71
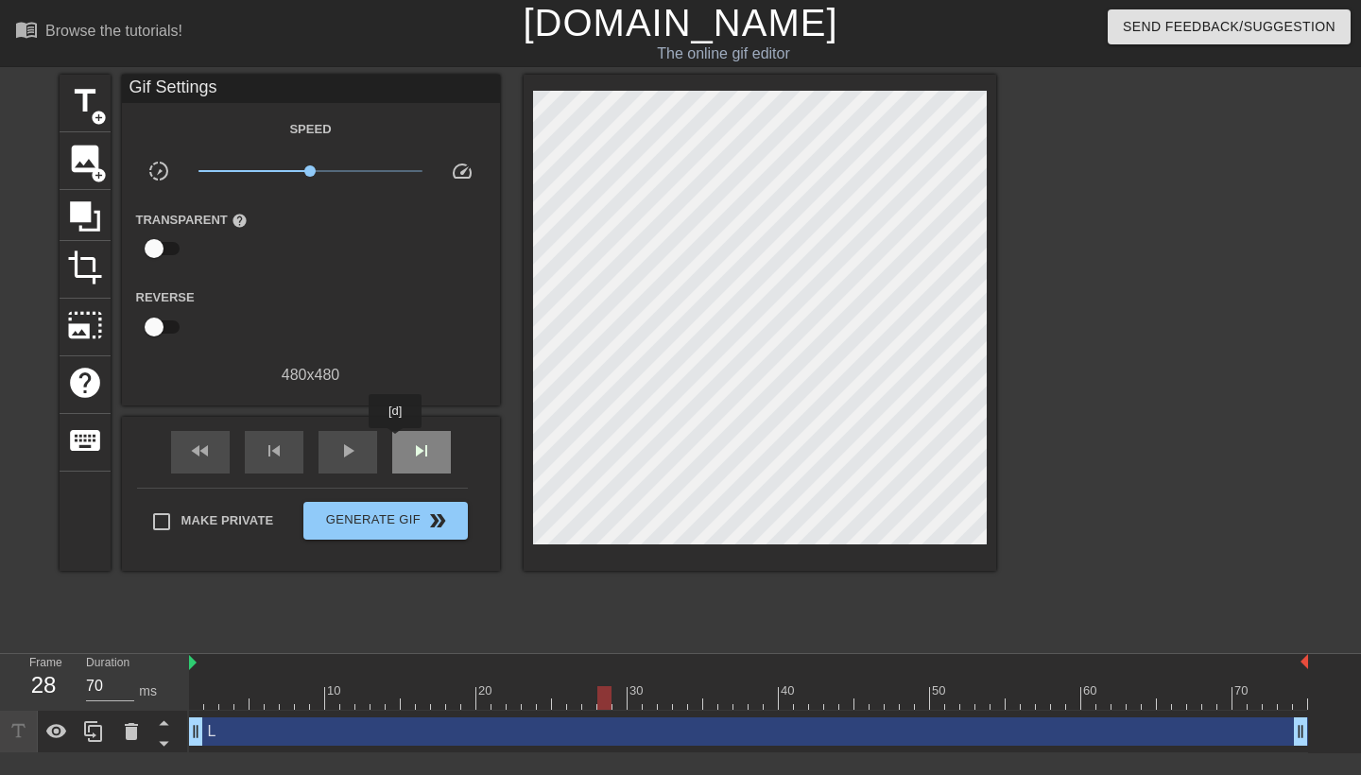
click at [397, 441] on div "skip_next" at bounding box center [421, 452] width 59 height 43
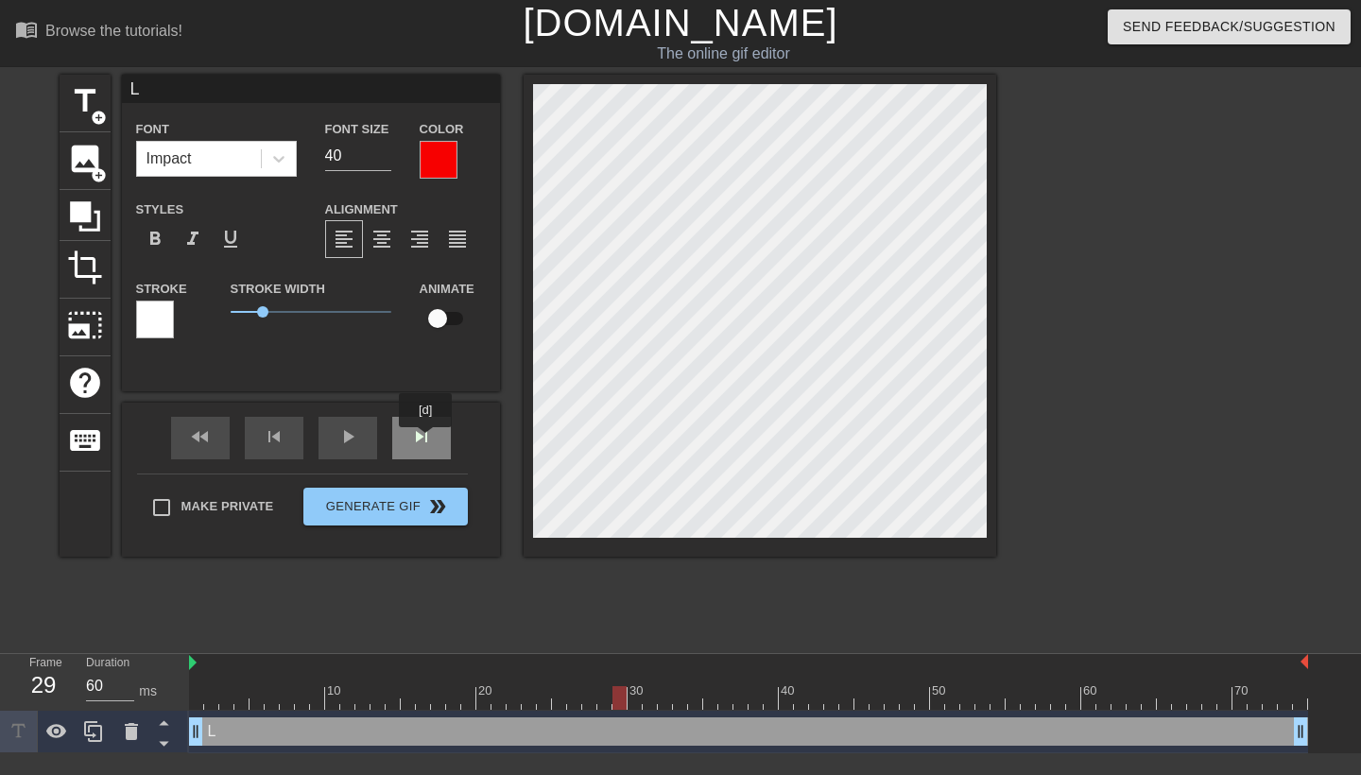
click at [427, 440] on span "skip_next" at bounding box center [421, 436] width 23 height 23
click at [431, 439] on span "skip_next" at bounding box center [421, 436] width 23 height 23
click at [411, 433] on div "skip_next" at bounding box center [421, 438] width 59 height 43
click at [442, 442] on div "skip_next" at bounding box center [421, 438] width 59 height 43
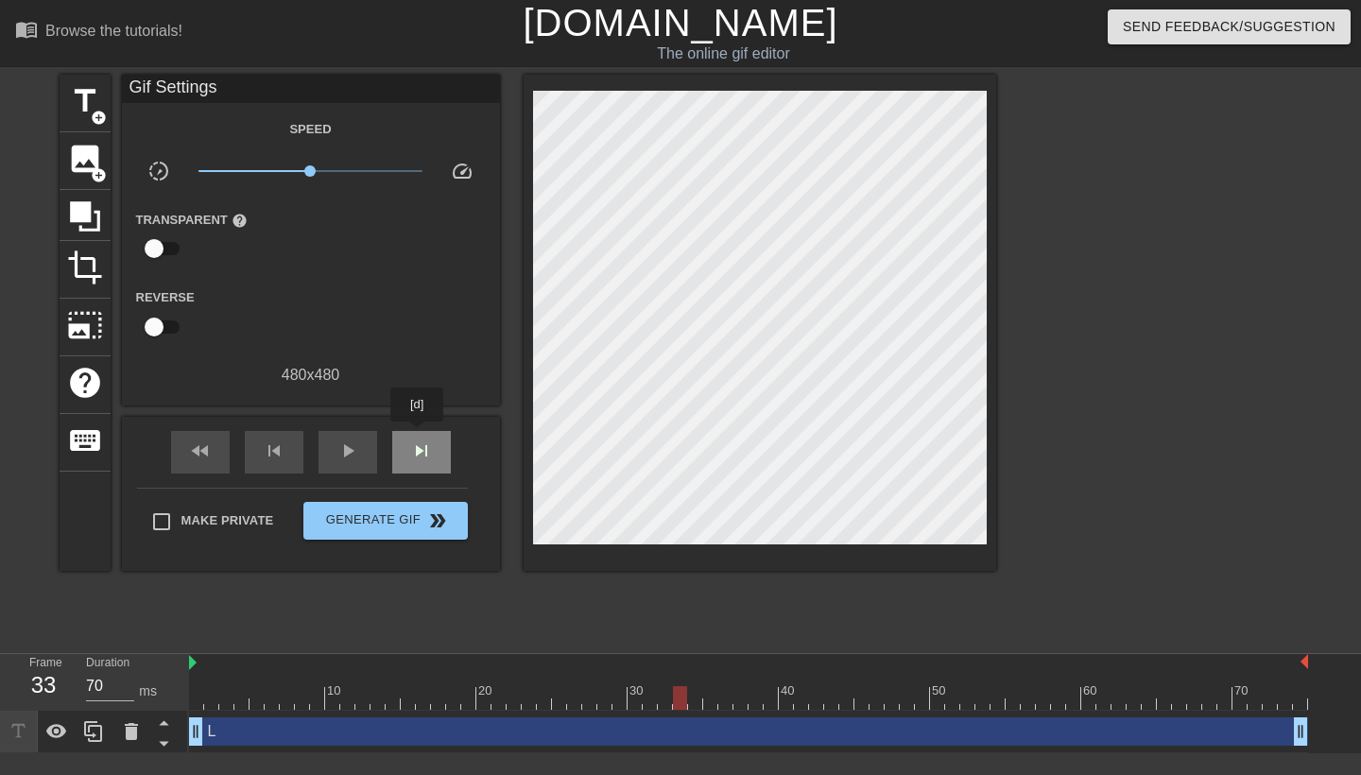
click at [419, 435] on div "skip_next" at bounding box center [421, 452] width 59 height 43
click at [425, 426] on div "fast_rewind skip_previous play_arrow skip_next" at bounding box center [311, 452] width 308 height 71
click at [437, 446] on div "skip_next" at bounding box center [421, 452] width 59 height 43
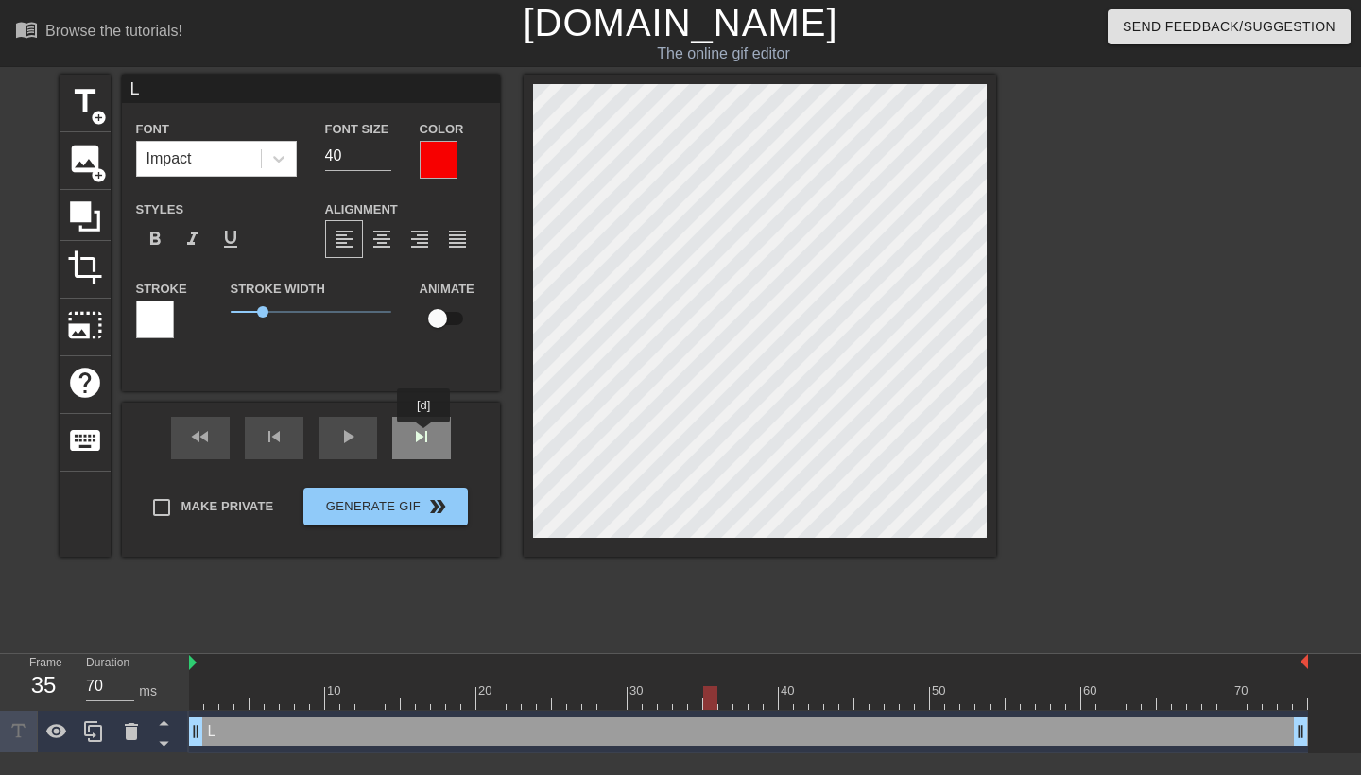
click at [425, 436] on div "skip_next" at bounding box center [421, 438] width 59 height 43
click at [423, 444] on span "skip_next" at bounding box center [421, 436] width 23 height 23
click at [427, 424] on div "fast_rewind skip_previous play_arrow skip_next" at bounding box center [311, 438] width 308 height 71
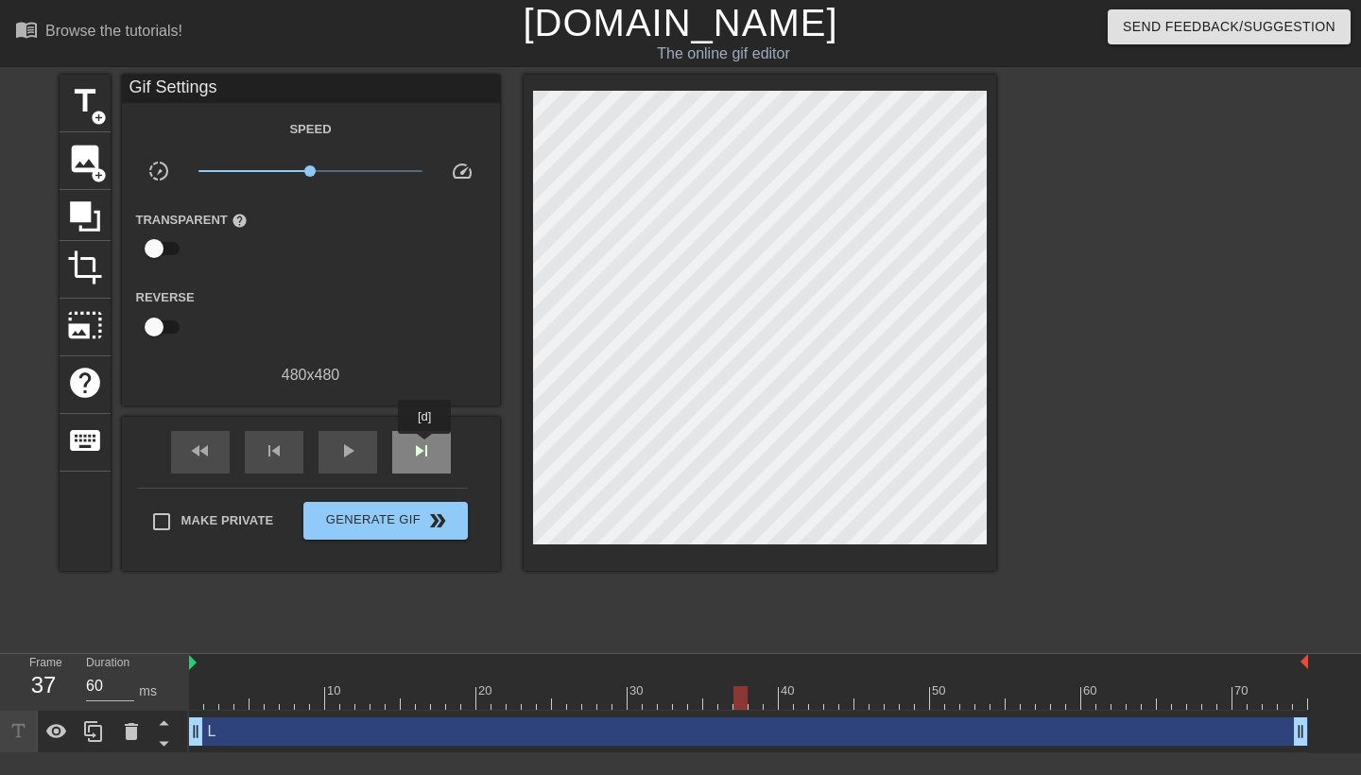
click at [426, 447] on span "skip_next" at bounding box center [421, 450] width 23 height 23
click at [424, 427] on div "fast_rewind skip_previous play_arrow skip_next" at bounding box center [311, 452] width 308 height 71
click at [432, 443] on span "skip_next" at bounding box center [421, 450] width 23 height 23
click at [420, 448] on div "skip_next" at bounding box center [421, 452] width 59 height 43
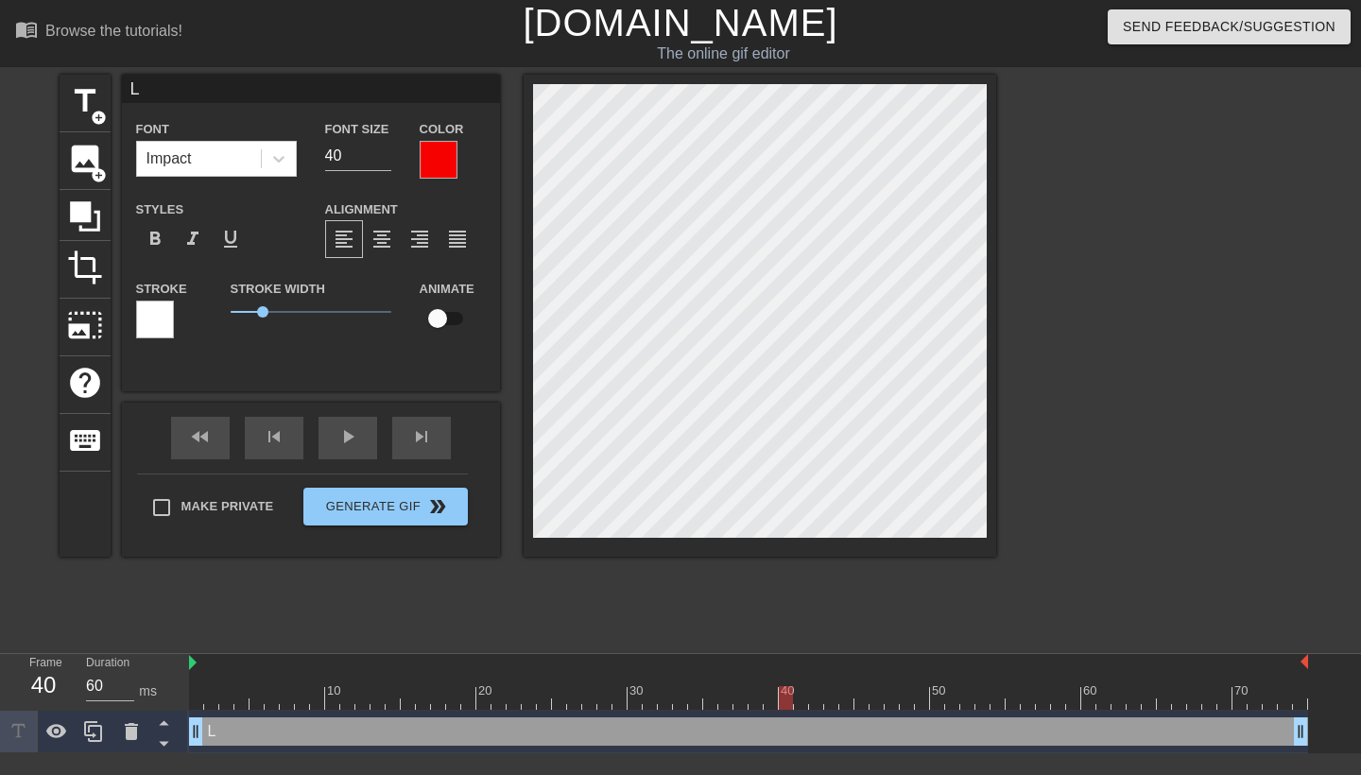
click at [1105, 260] on div "title add_circle image add_circle crop photo_size_select_large help keyboard L …" at bounding box center [680, 358] width 1361 height 567
click at [423, 437] on div "skip_next" at bounding box center [421, 438] width 59 height 43
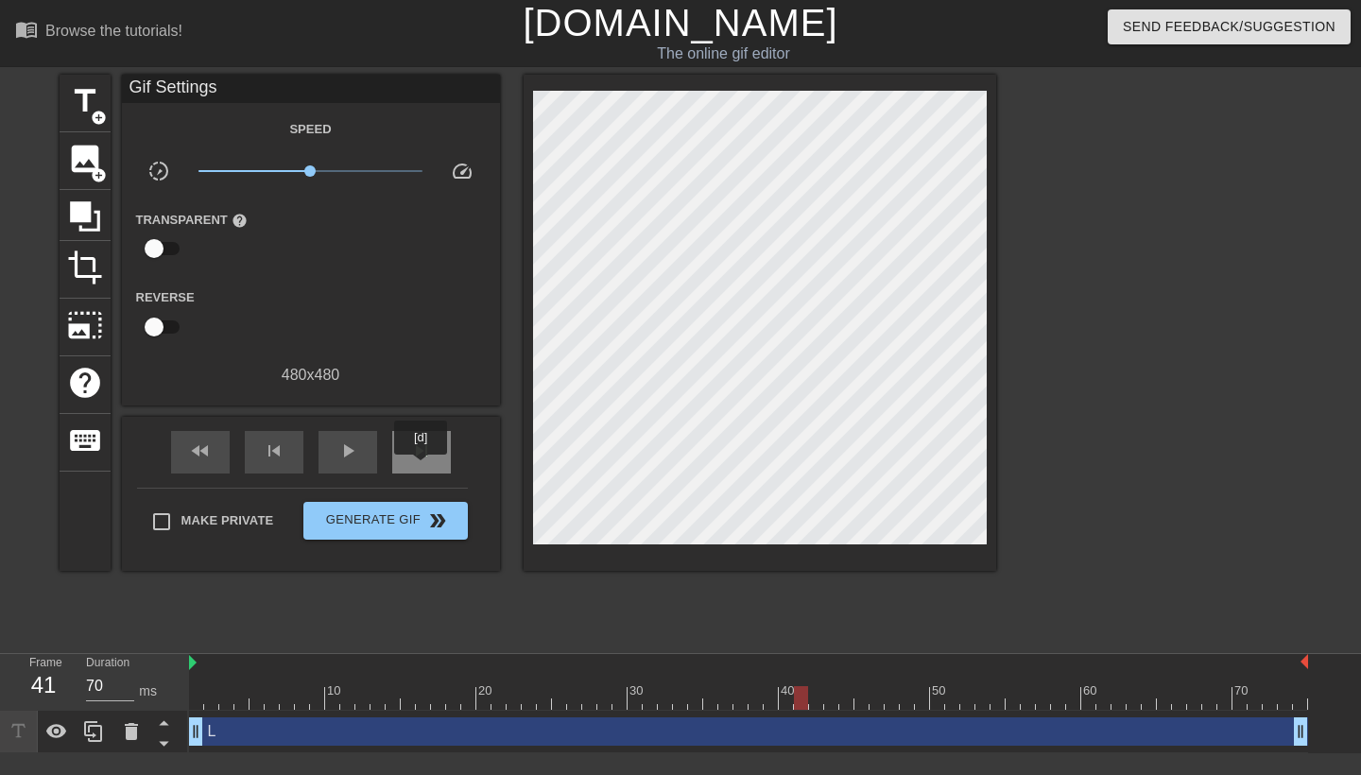
click at [422, 468] on div "skip_next" at bounding box center [421, 452] width 59 height 43
type input "70"
click at [422, 468] on div "skip_next" at bounding box center [421, 452] width 59 height 43
click at [255, 446] on div "skip_previous" at bounding box center [274, 452] width 59 height 43
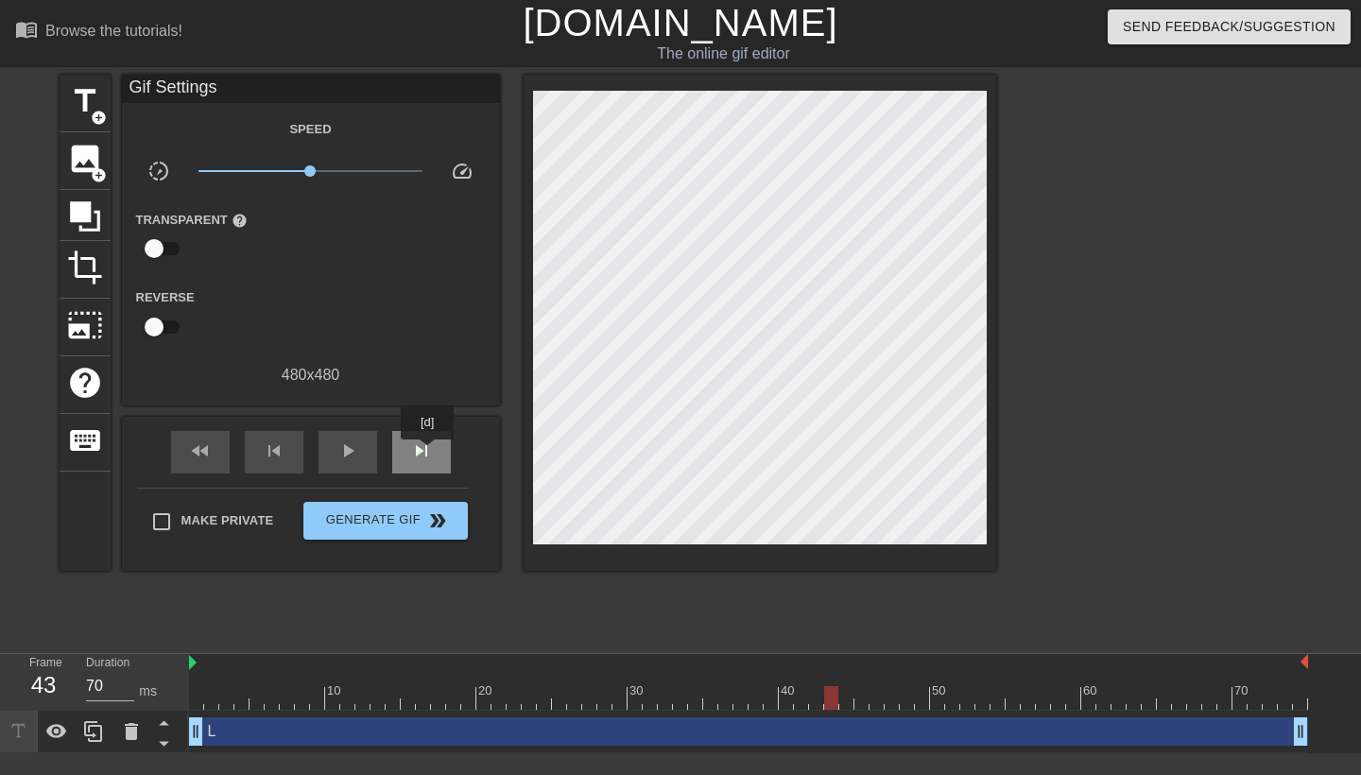
click at [429, 453] on span "skip_next" at bounding box center [421, 450] width 23 height 23
click at [88, 147] on span "image" at bounding box center [85, 159] width 36 height 36
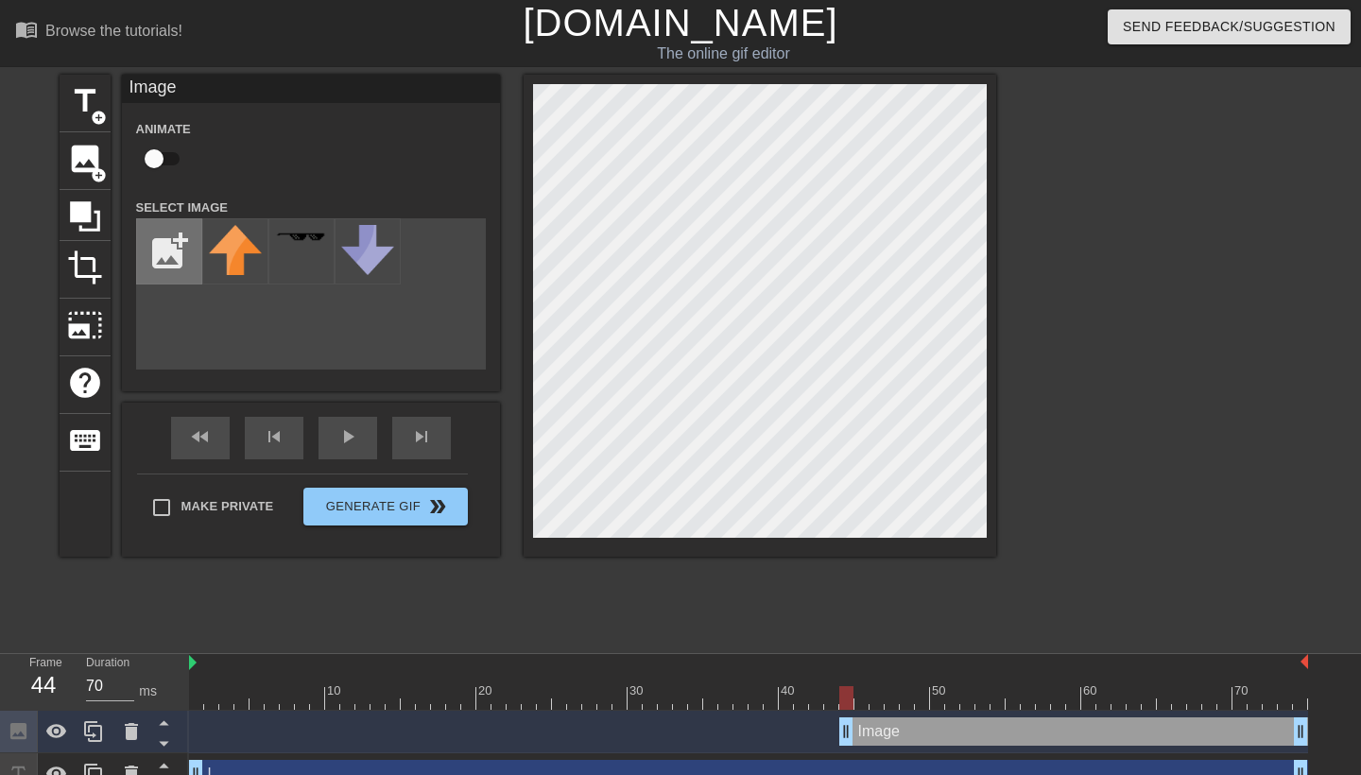
click at [177, 242] on input "file" at bounding box center [169, 251] width 64 height 64
type input "C:\fakepath\IMG_1782.jpeg"
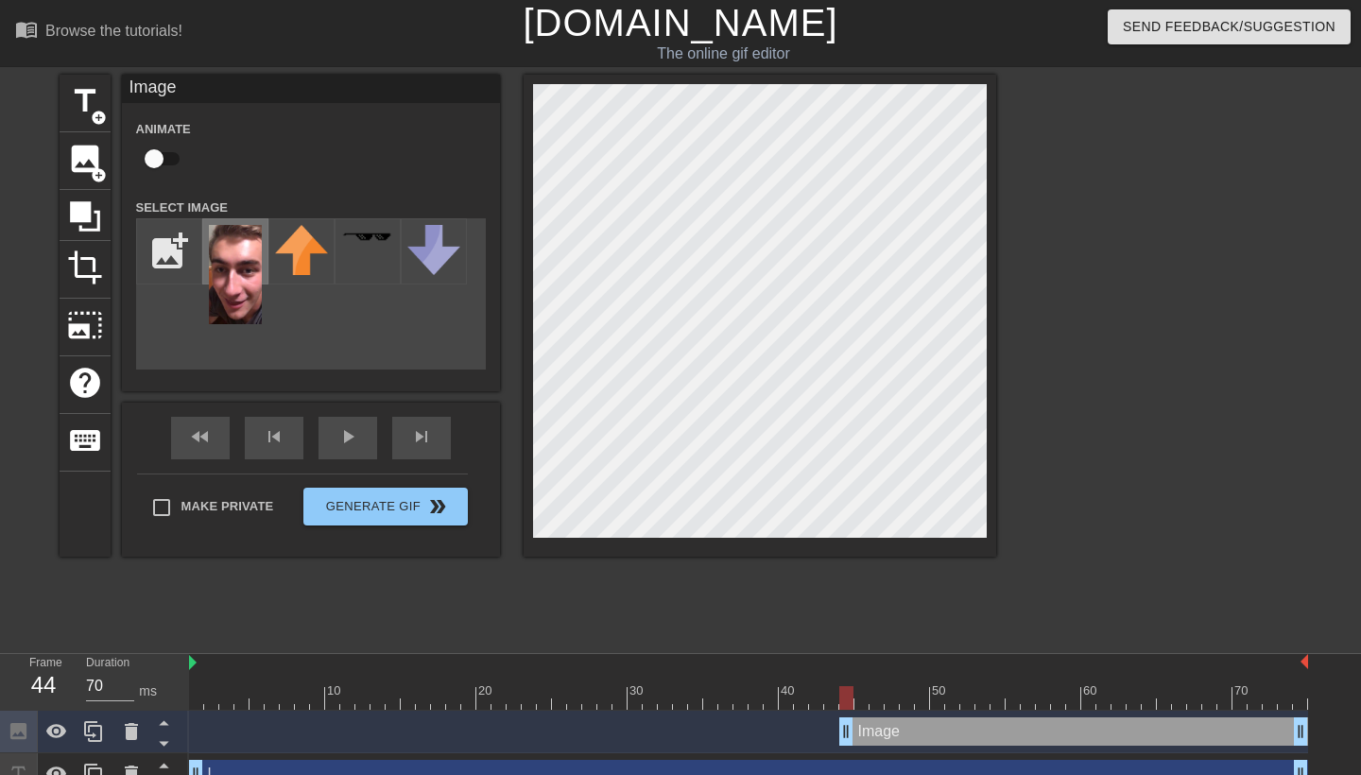
click at [237, 266] on img at bounding box center [235, 274] width 53 height 99
click at [438, 441] on div "skip_next" at bounding box center [421, 438] width 59 height 43
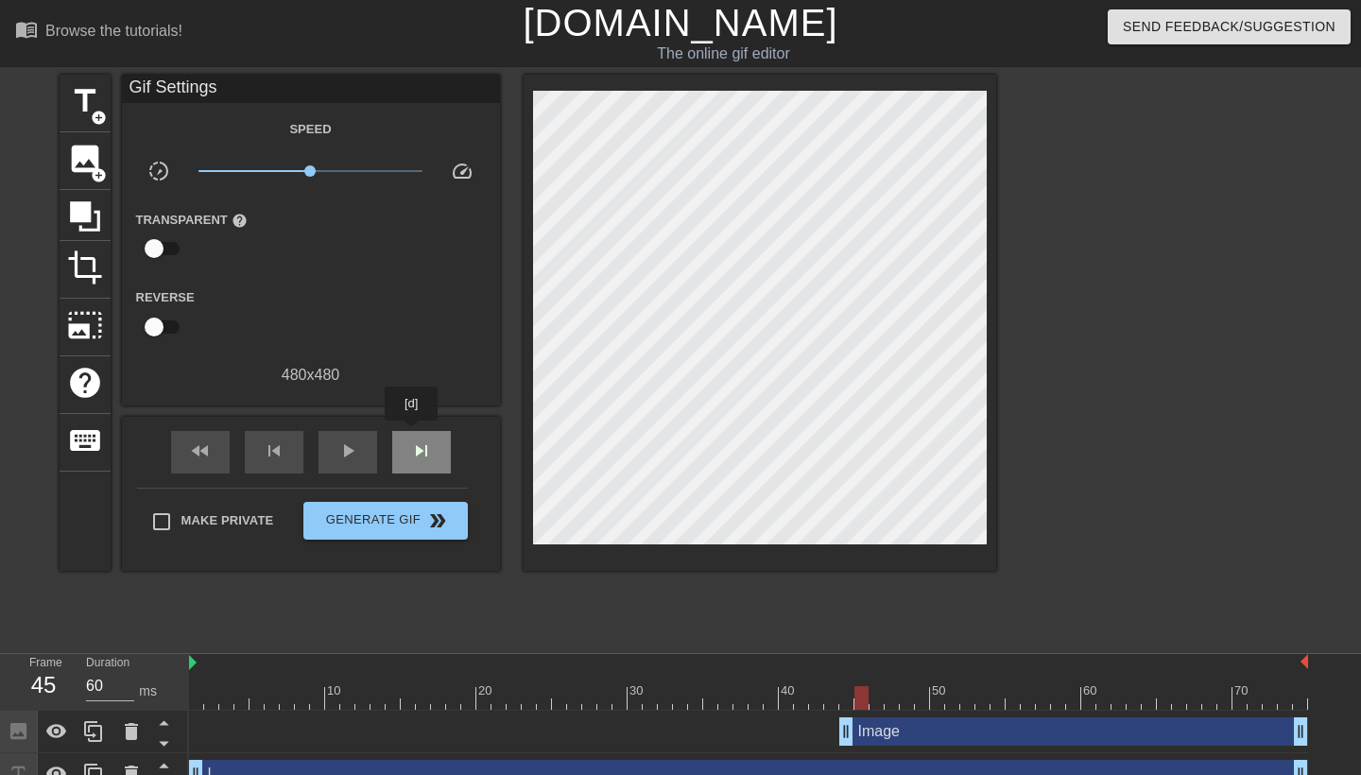
click at [413, 434] on div "skip_next" at bounding box center [421, 452] width 59 height 43
click at [437, 441] on div "skip_next" at bounding box center [421, 452] width 59 height 43
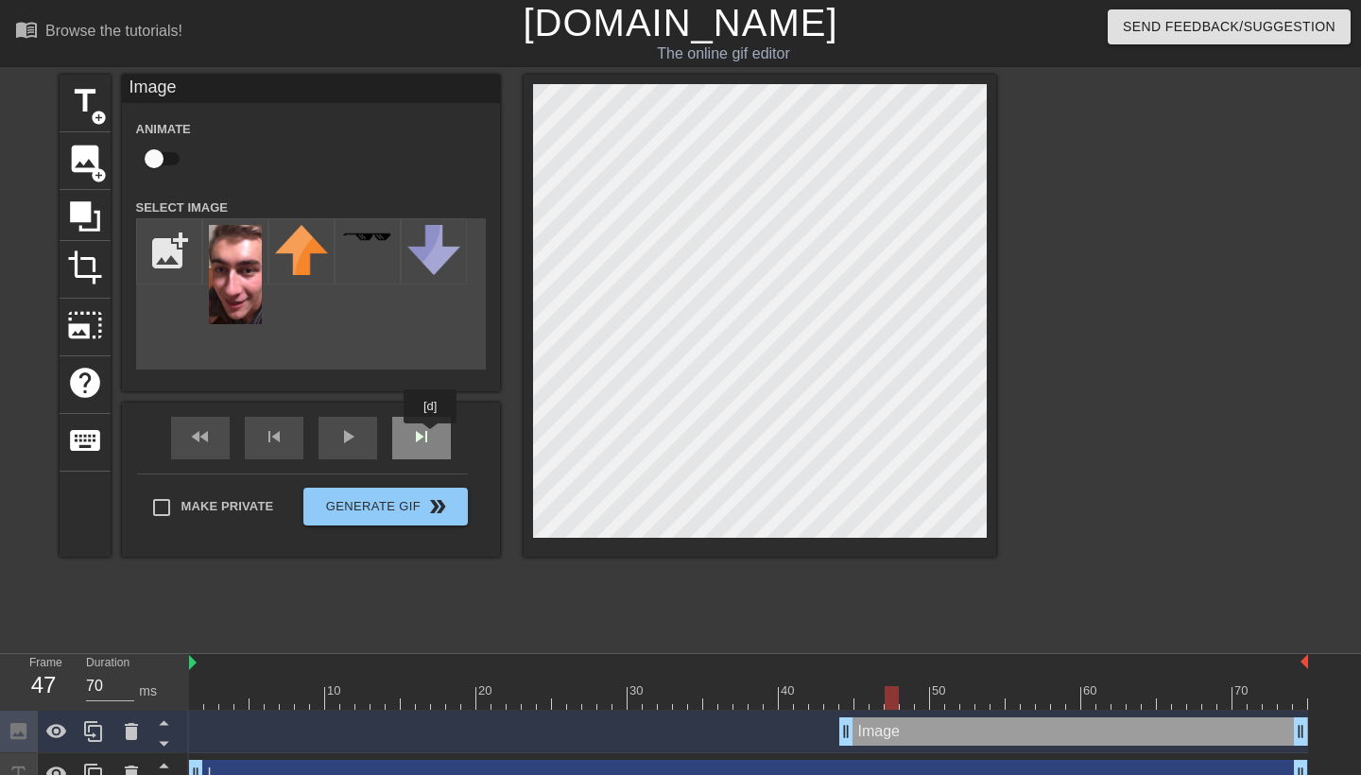
click at [432, 437] on div "skip_next" at bounding box center [421, 438] width 59 height 43
click at [403, 428] on div "fast_rewind skip_previous play_arrow skip_next" at bounding box center [311, 438] width 308 height 71
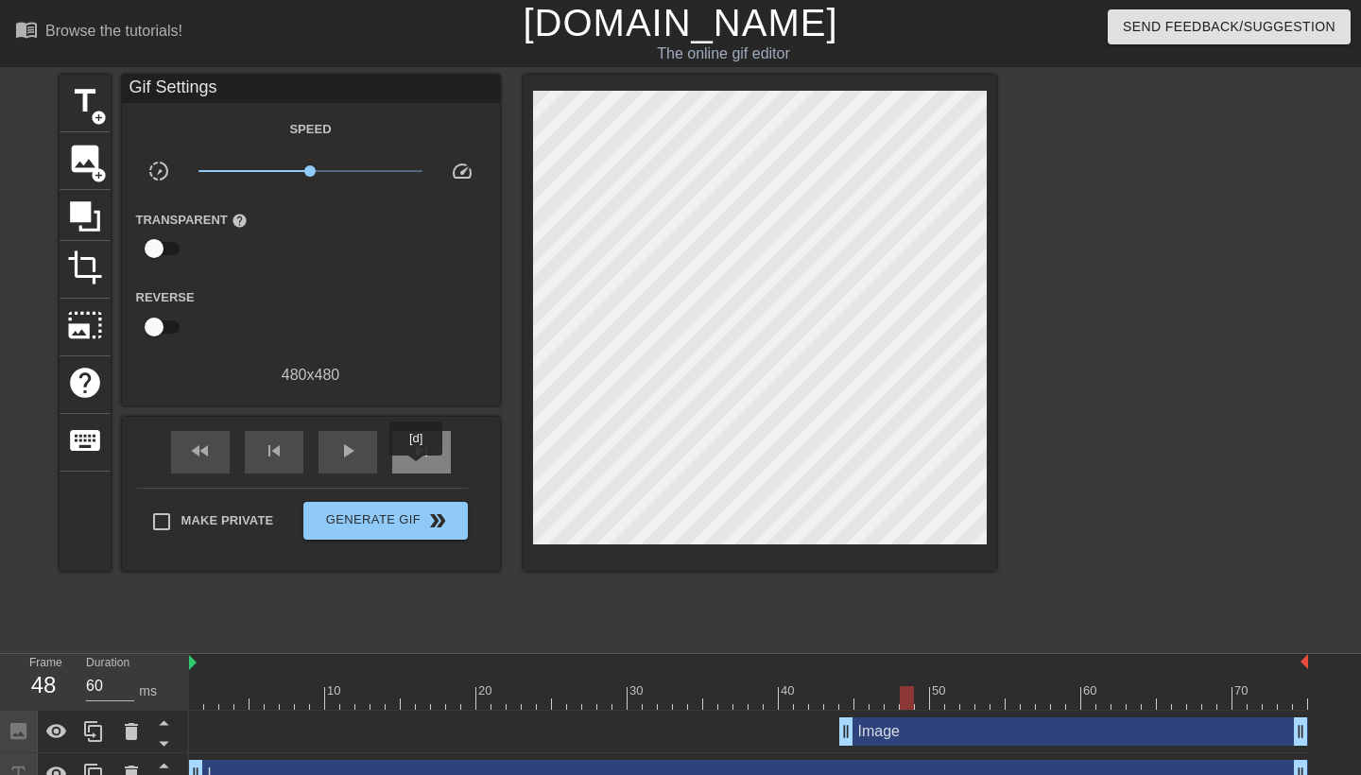
click at [418, 469] on div "skip_next" at bounding box center [421, 452] width 59 height 43
click at [424, 449] on span "skip_next" at bounding box center [421, 450] width 23 height 23
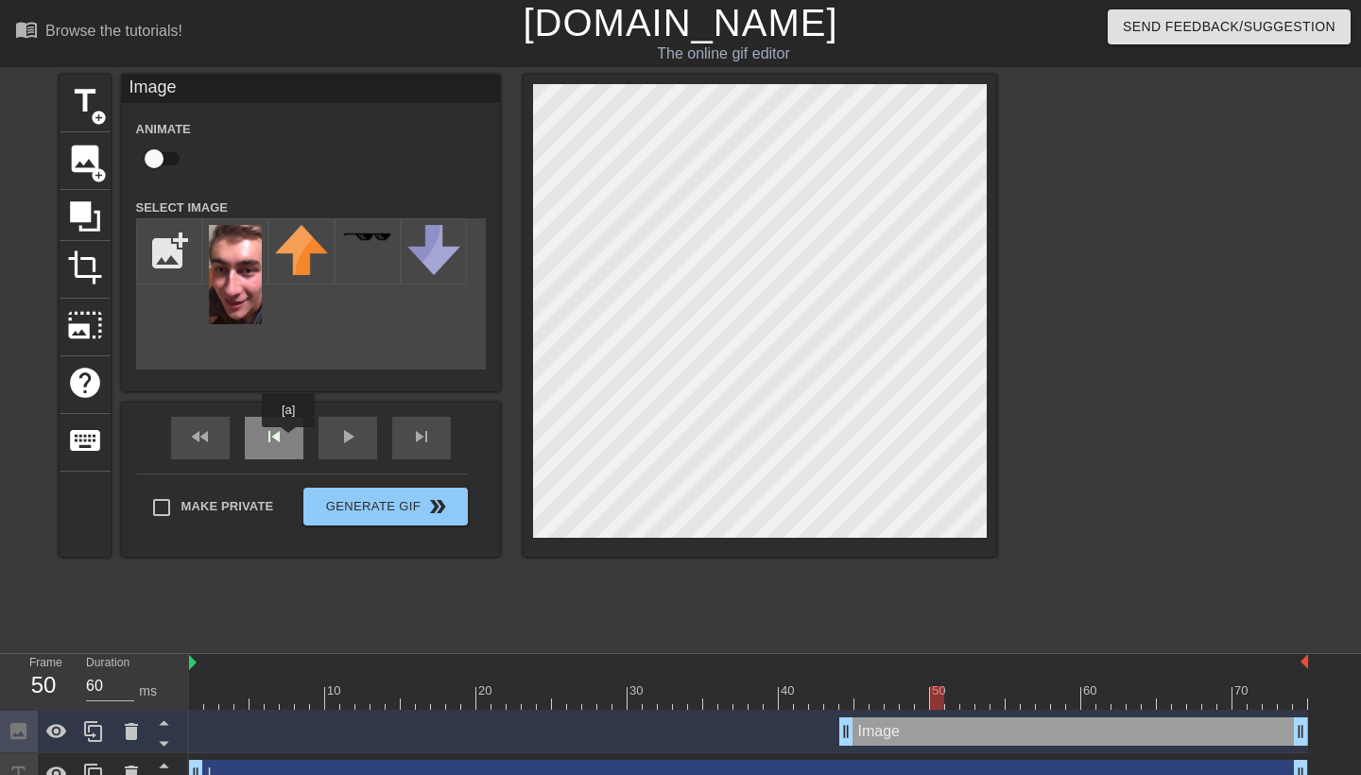
click at [289, 440] on div "skip_previous" at bounding box center [274, 438] width 59 height 43
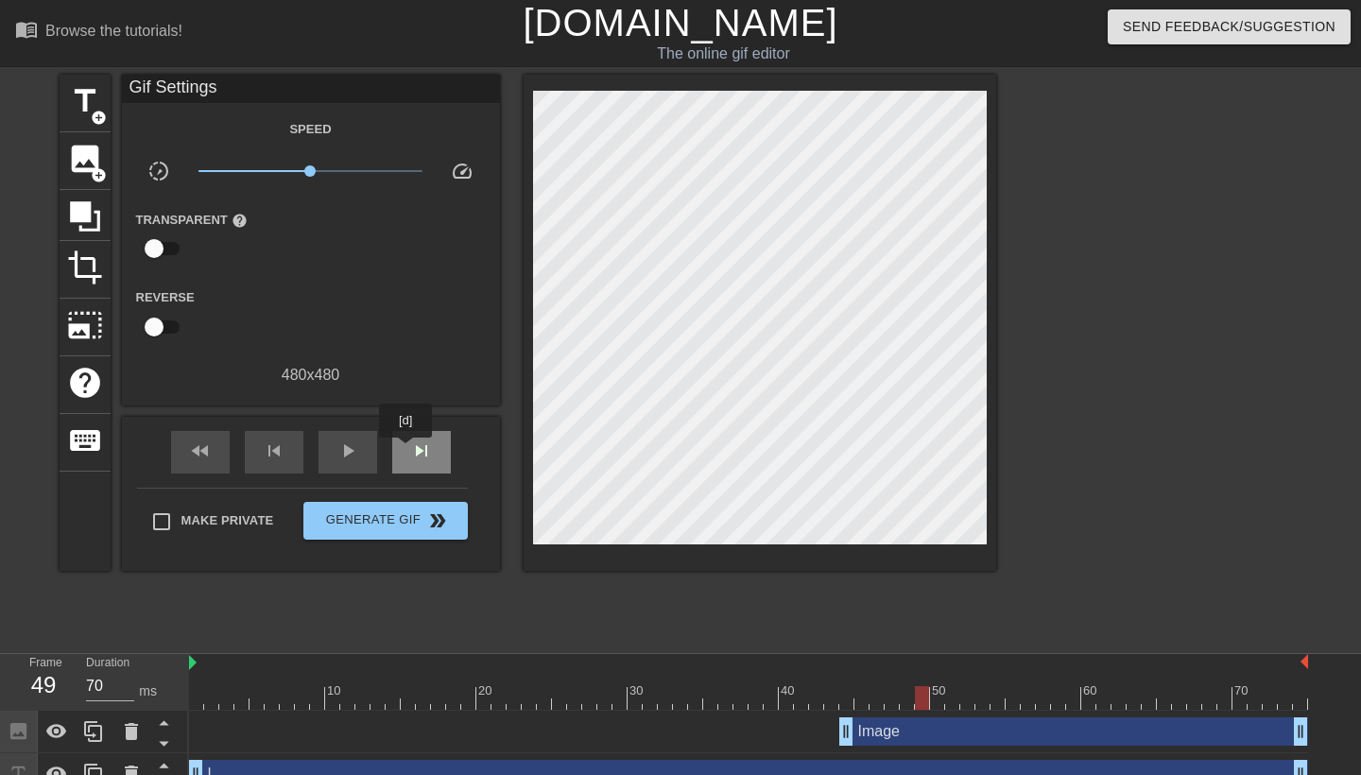
click at [407, 451] on div "skip_next" at bounding box center [421, 452] width 59 height 43
type input "60"
click at [94, 85] on span "title" at bounding box center [85, 101] width 36 height 36
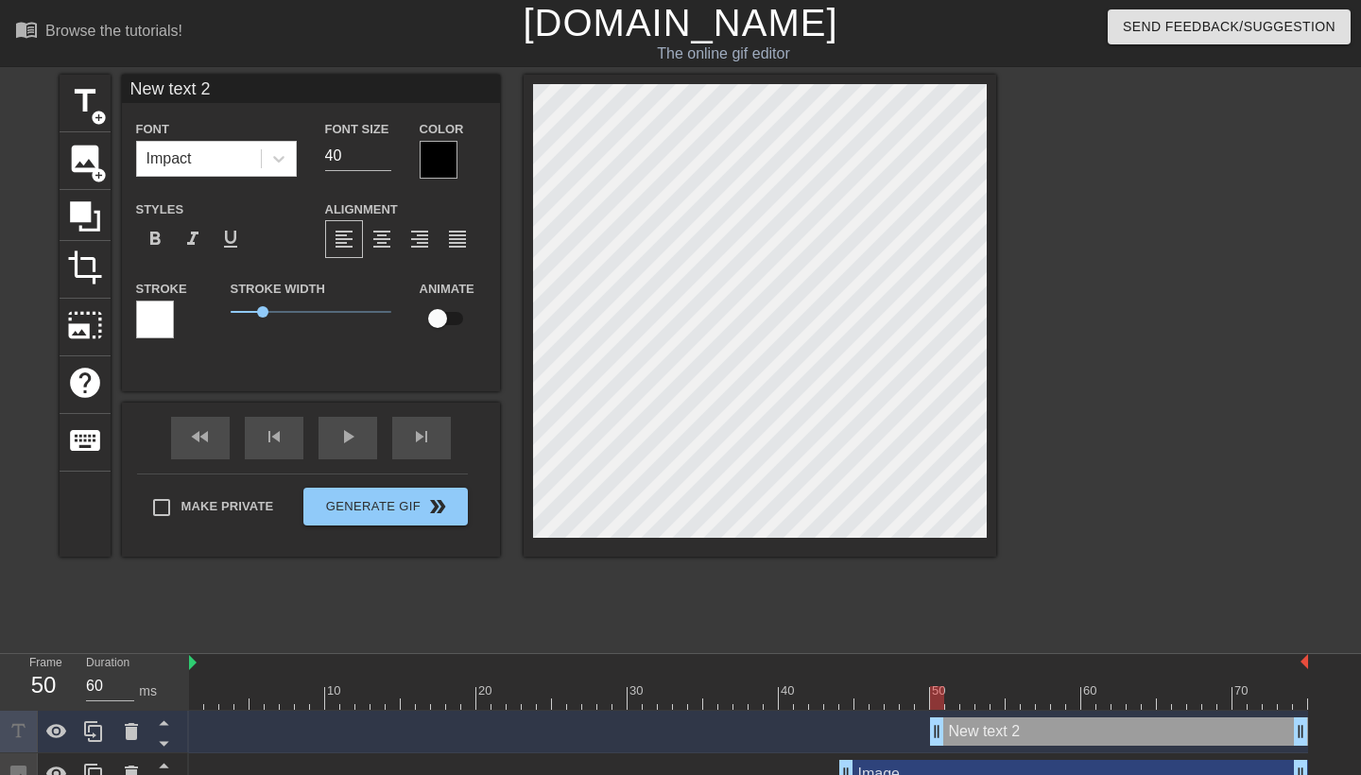
type input "New text"
type textarea "New text"
type input "New text"
type textarea "New text"
type input "New tex"
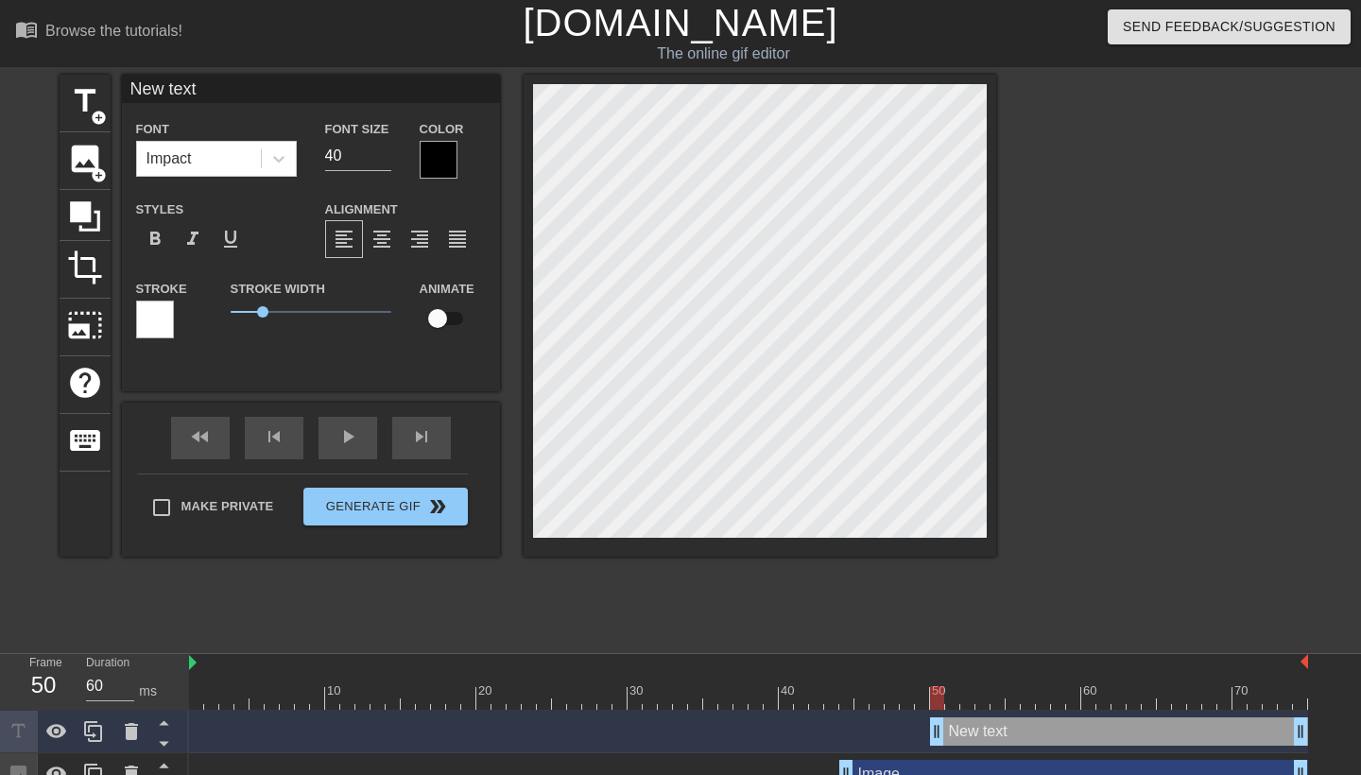
type textarea "New tex"
type input "New te"
type textarea "New te"
type input "New t"
type textarea "New t"
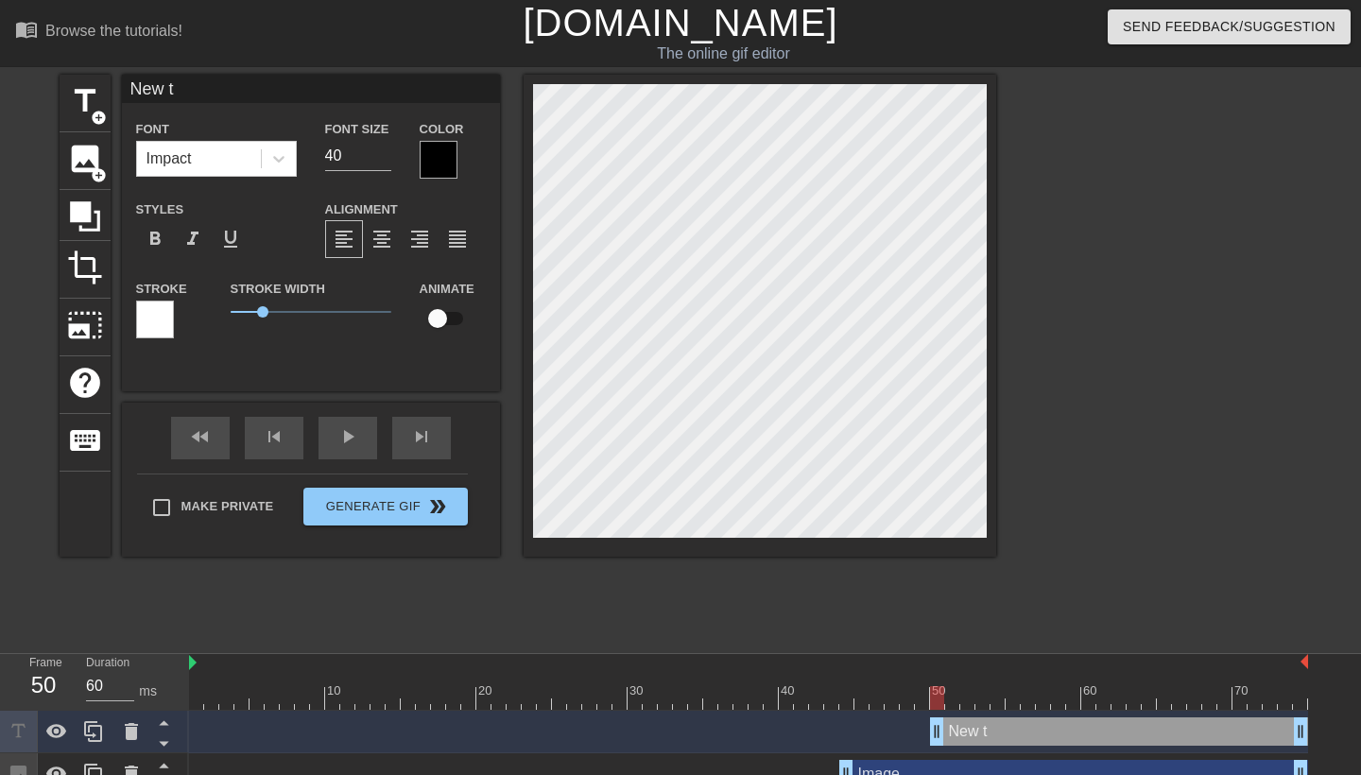
scroll to position [0, 1]
type input "New"
type textarea "New"
type input "New"
type textarea "New"
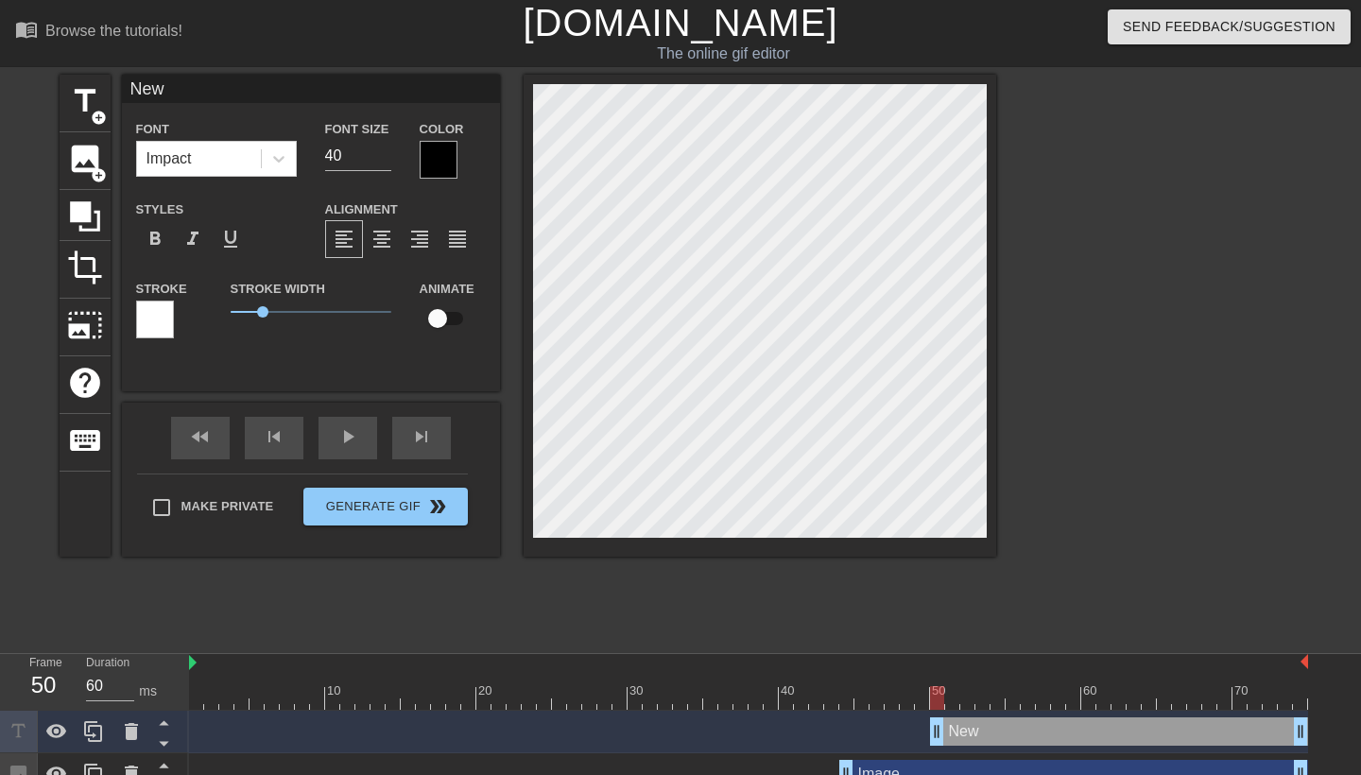
scroll to position [0, 0]
type input "Ne"
type textarea "Ne"
type input "N"
type textarea "N"
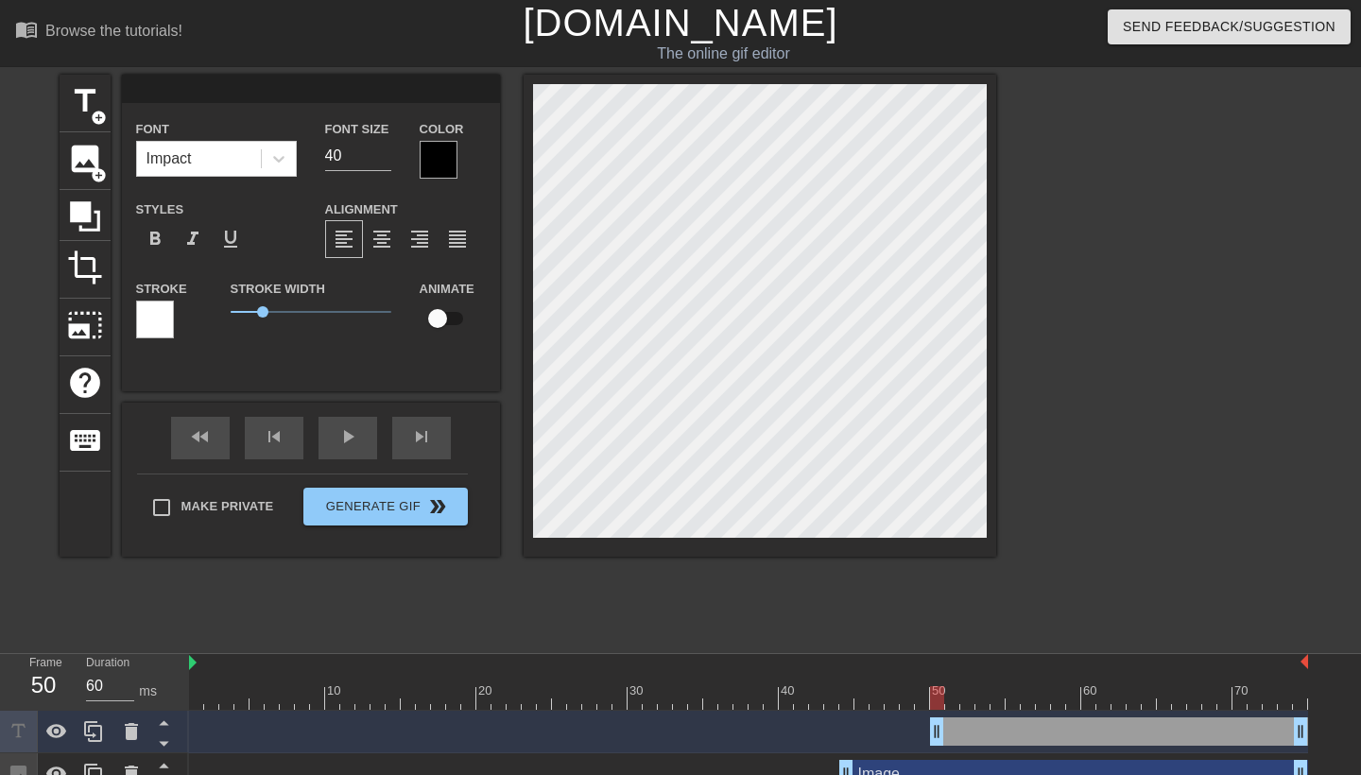
type input "L"
type textarea "L"
click at [432, 162] on div at bounding box center [439, 160] width 38 height 38
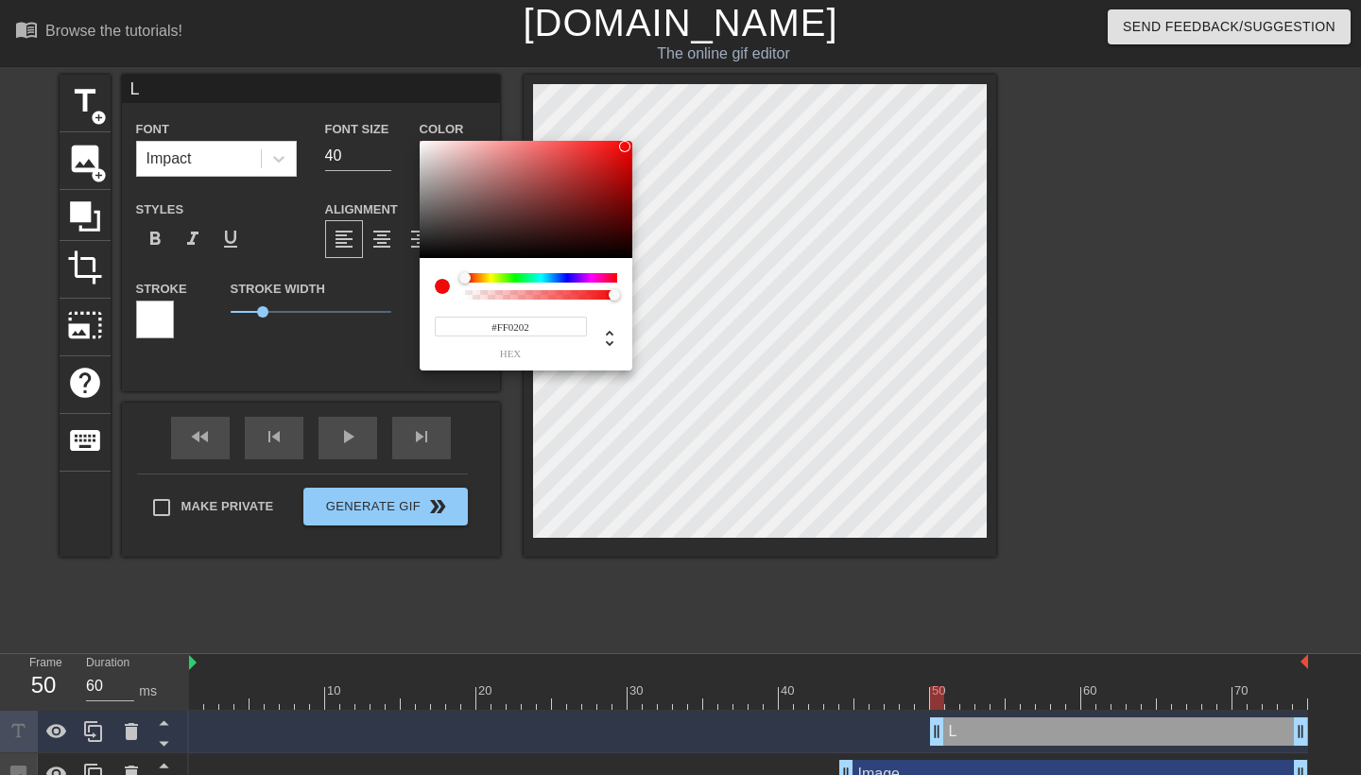
type input "#FF0000"
drag, startPoint x: 620, startPoint y: 163, endPoint x: 634, endPoint y: 132, distance: 34.3
click at [633, 126] on div "#FF0000 hex" at bounding box center [680, 387] width 1361 height 775
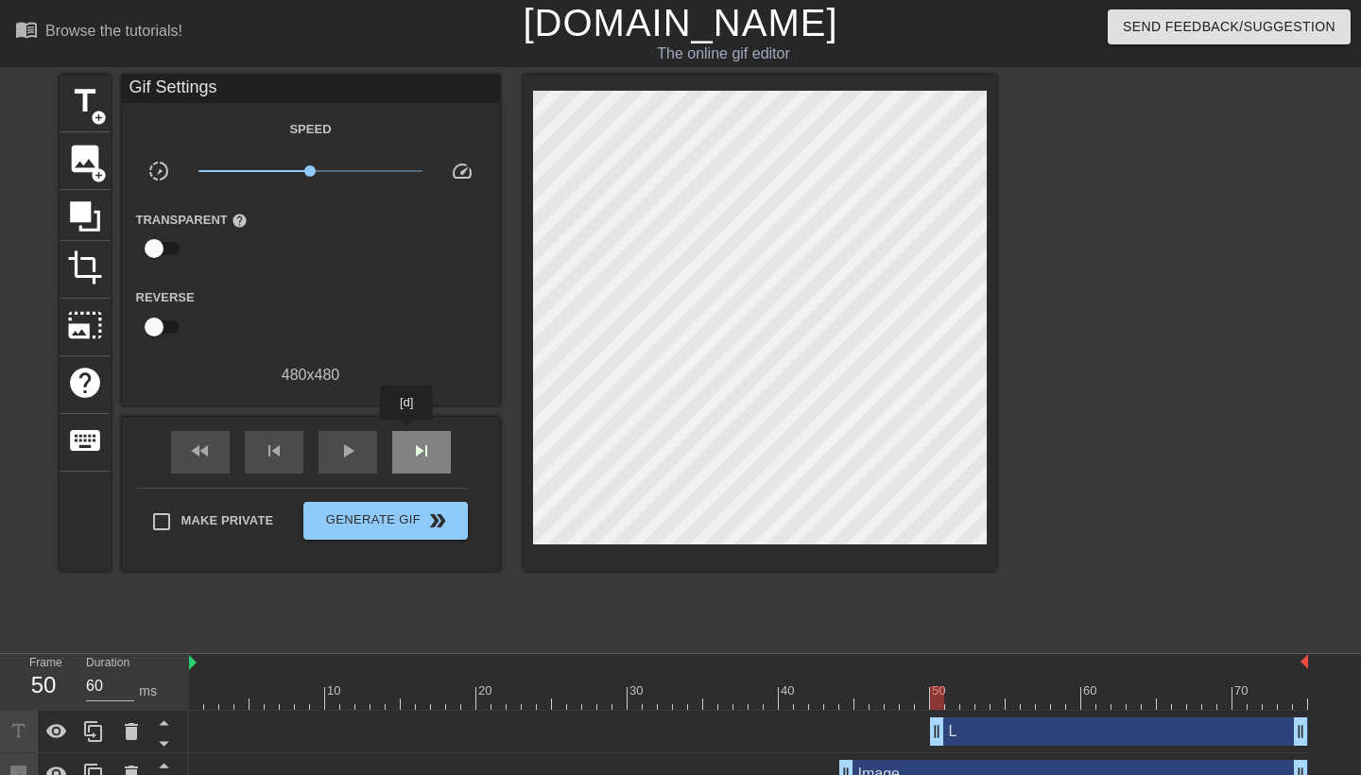
click at [408, 433] on div "skip_next" at bounding box center [421, 452] width 59 height 43
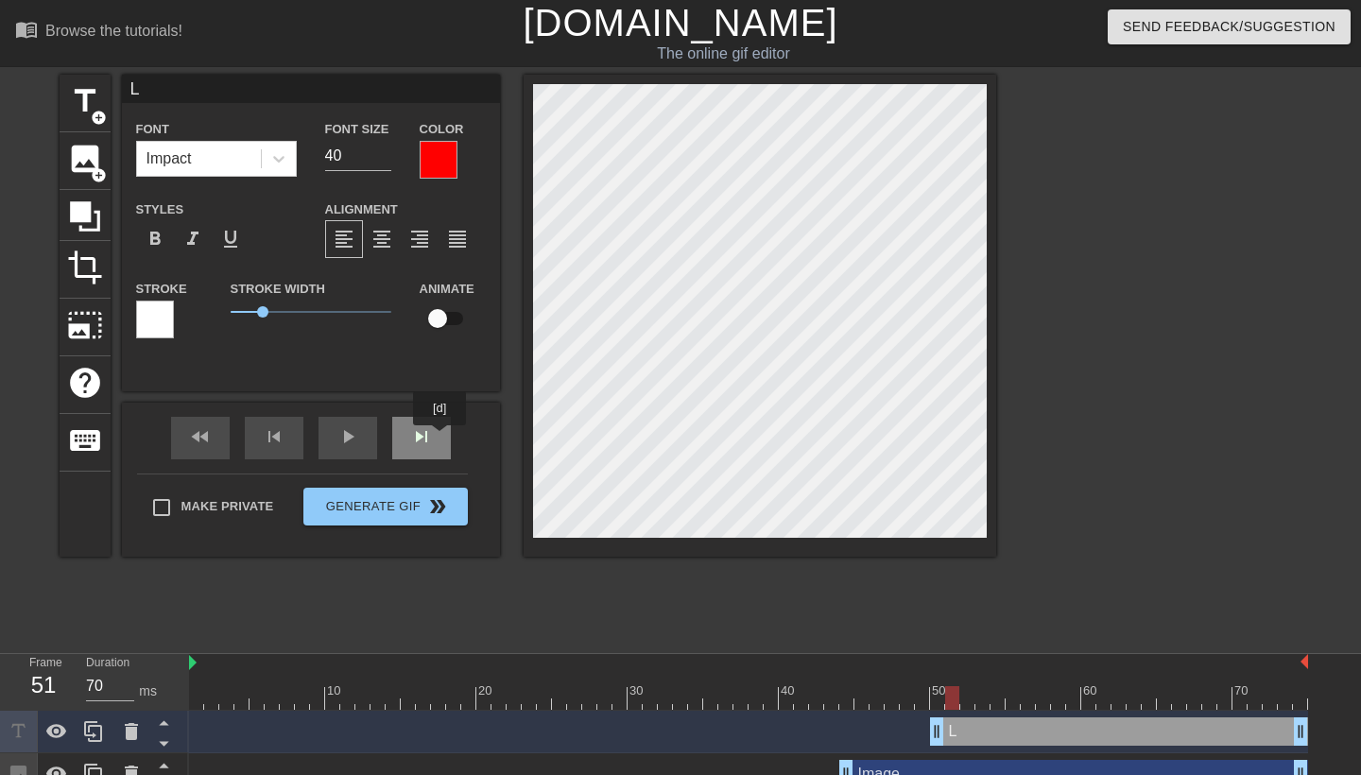
click at [441, 438] on div "skip_next" at bounding box center [421, 438] width 59 height 43
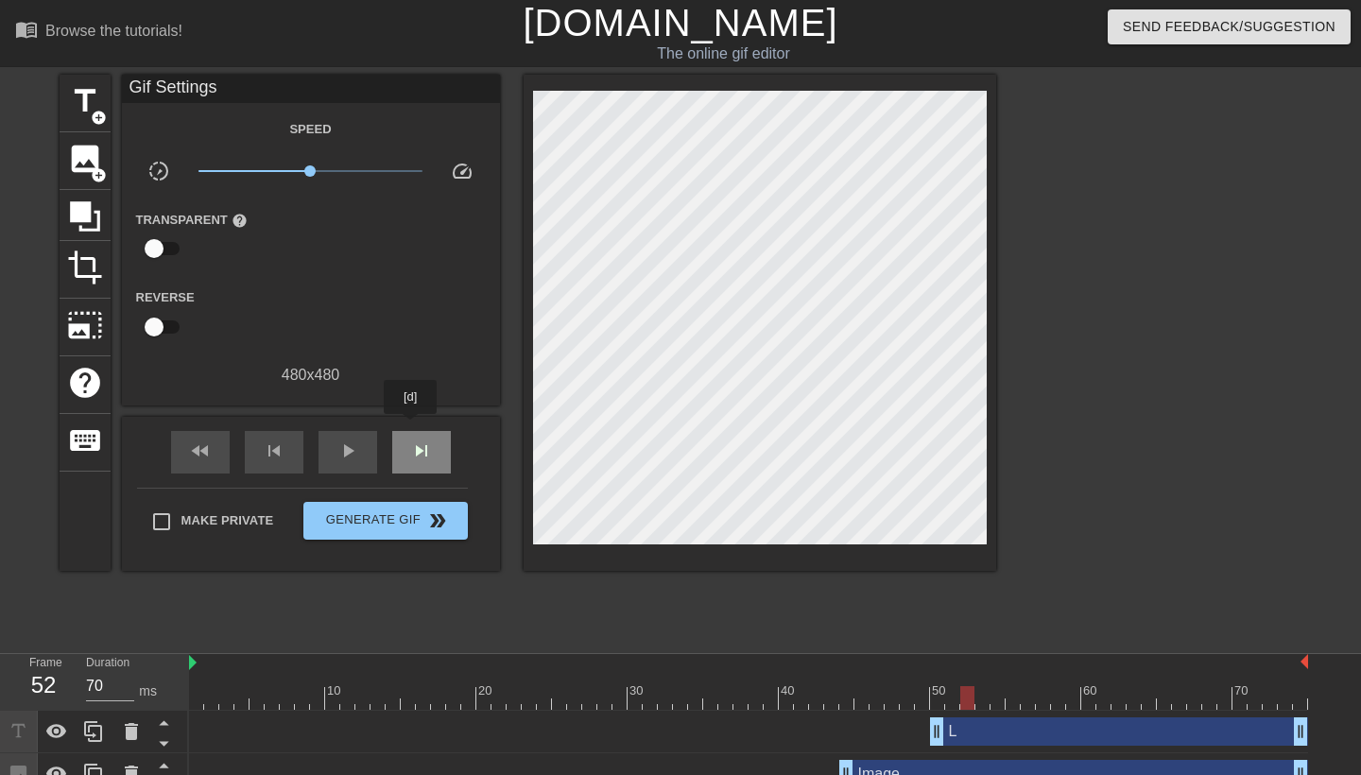
click at [412, 427] on div "fast_rewind skip_previous play_arrow skip_next" at bounding box center [311, 452] width 308 height 71
click at [428, 449] on span "skip_next" at bounding box center [421, 450] width 23 height 23
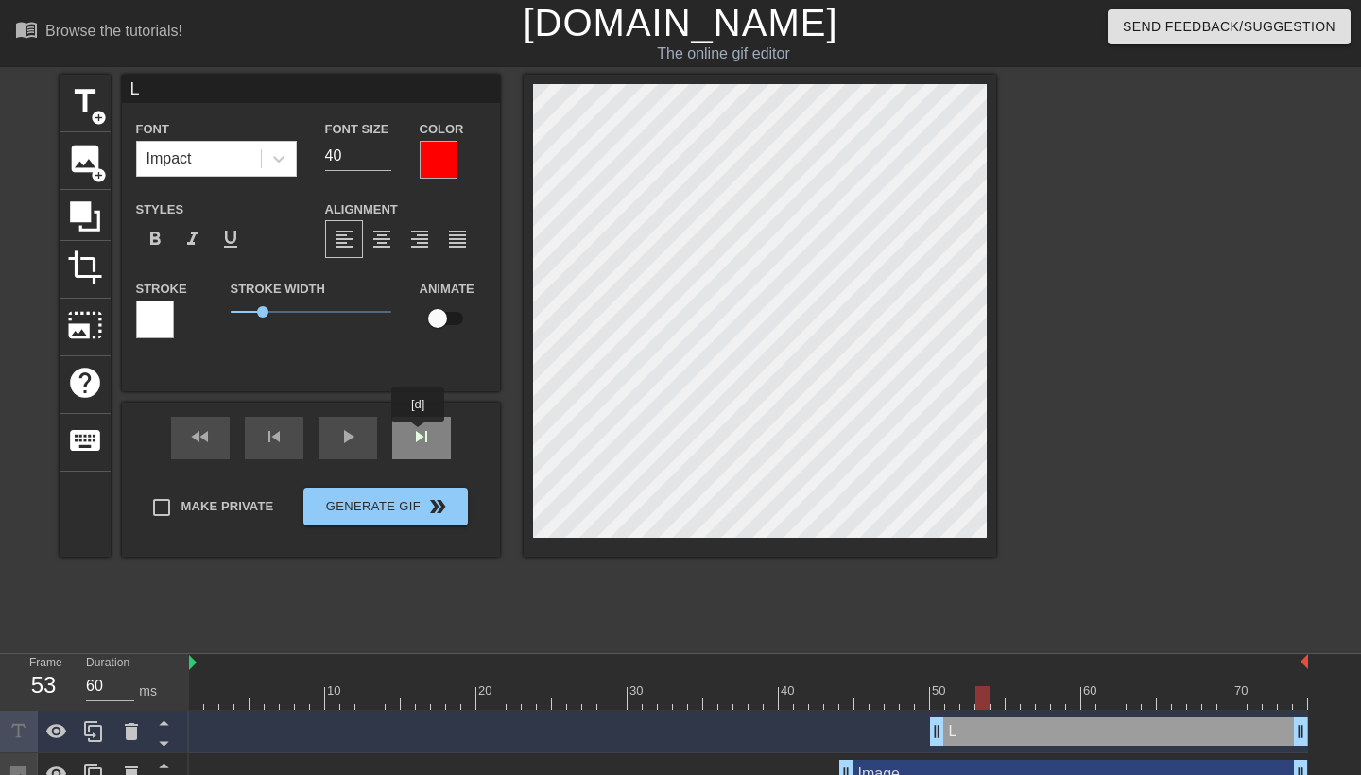
click at [420, 435] on div "skip_next" at bounding box center [421, 438] width 59 height 43
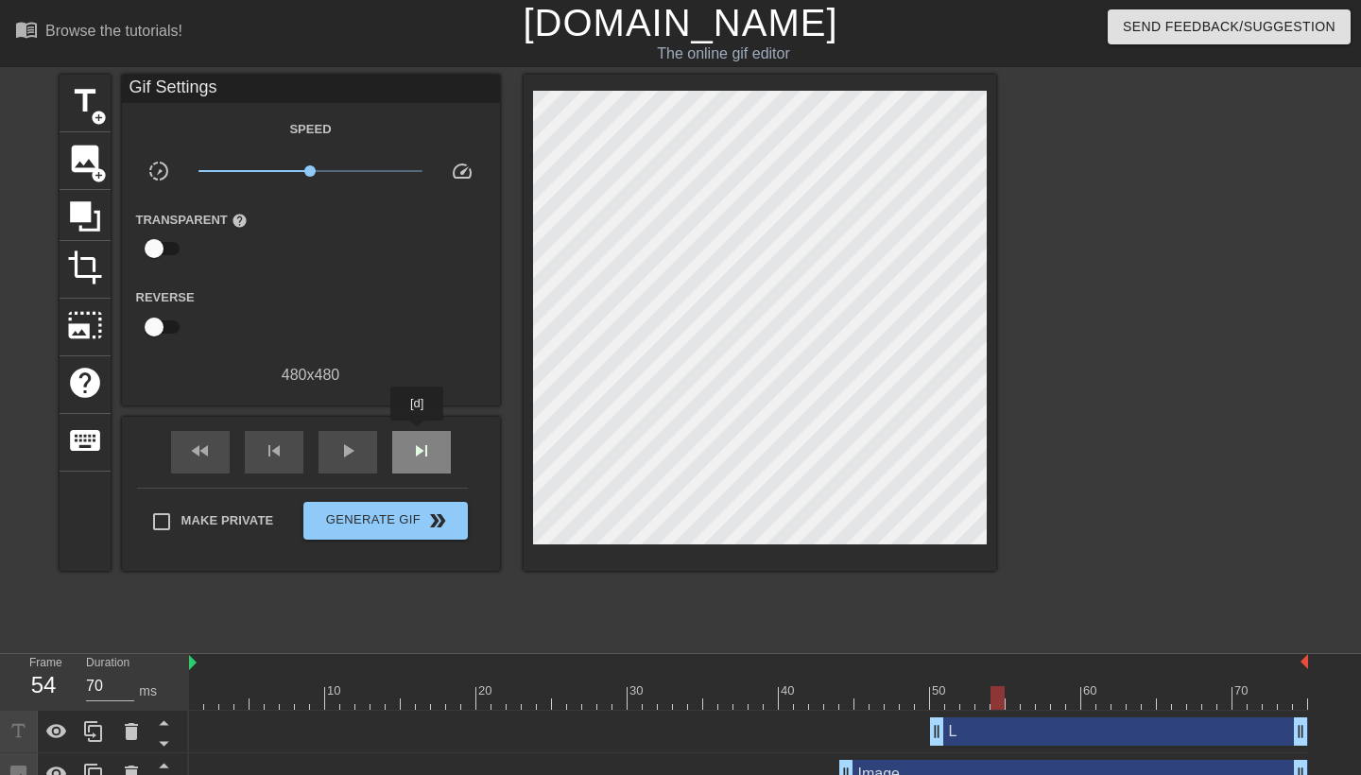
click at [419, 434] on div "skip_next" at bounding box center [421, 452] width 59 height 43
click at [409, 429] on div "fast_rewind skip_previous play_arrow skip_next" at bounding box center [311, 452] width 308 height 71
click at [426, 454] on span "skip_next" at bounding box center [421, 450] width 23 height 23
click at [438, 449] on div "skip_next" at bounding box center [421, 452] width 59 height 43
click at [278, 428] on div "fast_rewind skip_previous play_arrow skip_next" at bounding box center [311, 452] width 308 height 71
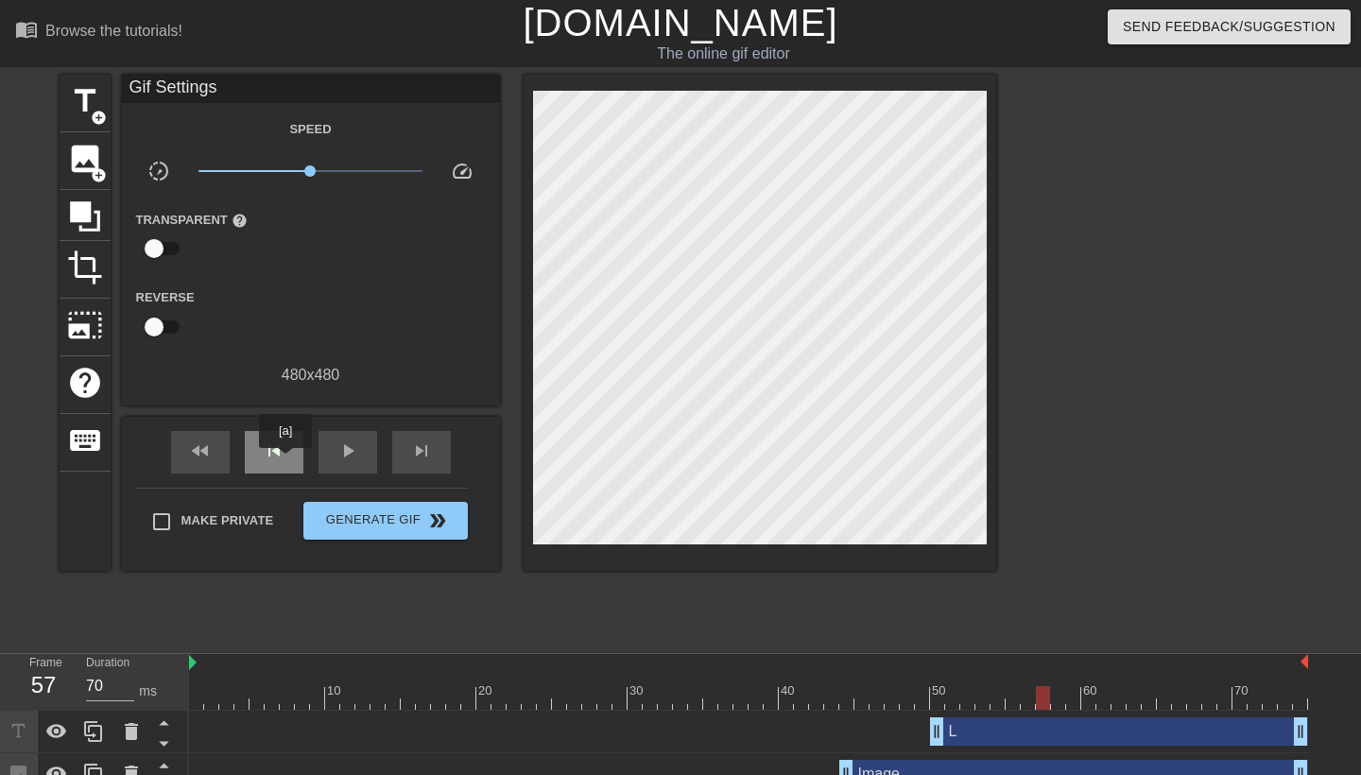
click at [286, 461] on div "skip_previous" at bounding box center [274, 452] width 59 height 43
click at [263, 455] on div "skip_previous" at bounding box center [274, 452] width 59 height 43
click at [284, 422] on div "fast_rewind skip_previous play_arrow skip_next" at bounding box center [311, 452] width 308 height 71
click at [277, 449] on span "skip_previous" at bounding box center [274, 450] width 23 height 23
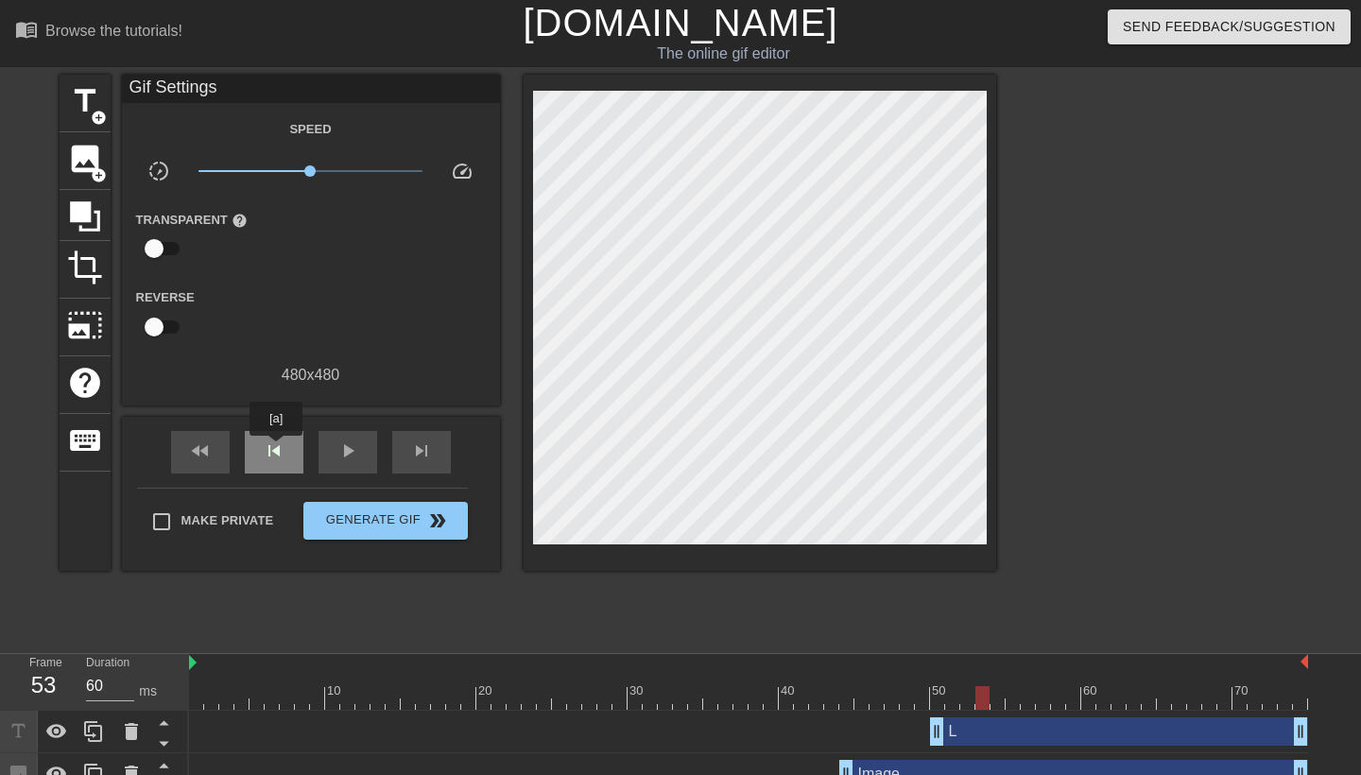
click at [277, 449] on span "skip_previous" at bounding box center [274, 450] width 23 height 23
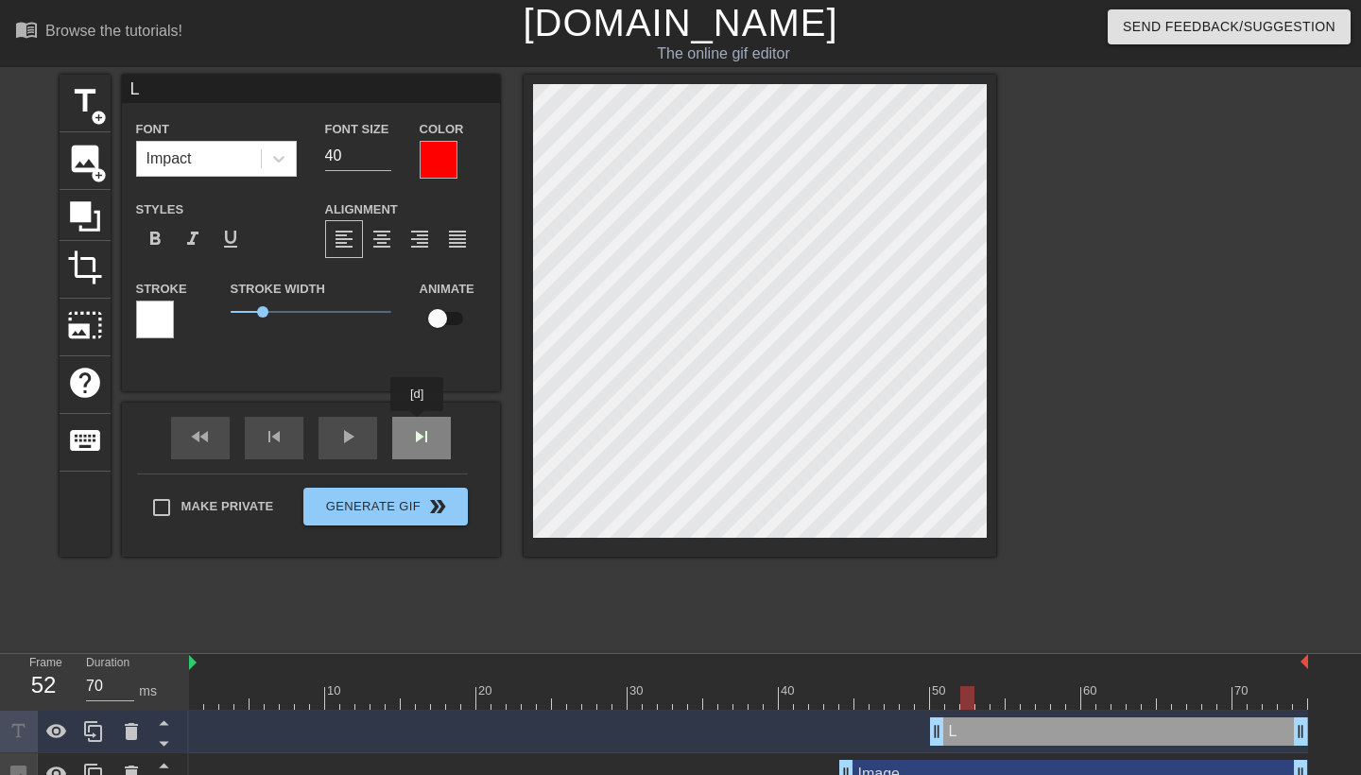
click at [419, 424] on div "fast_rewind skip_previous play_arrow skip_next" at bounding box center [311, 438] width 308 height 71
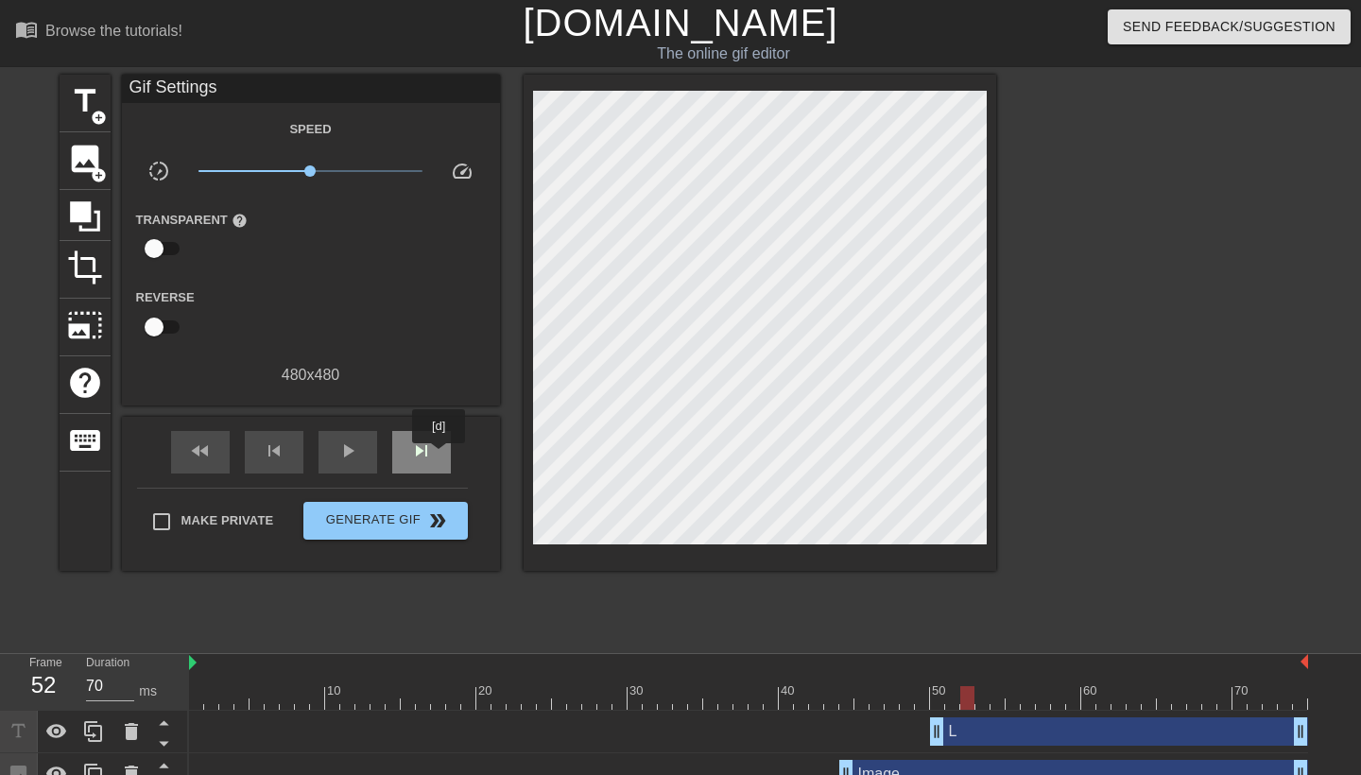
click at [440, 456] on div "skip_next" at bounding box center [421, 452] width 59 height 43
click at [356, 441] on span "play_arrow" at bounding box center [347, 450] width 23 height 23
type input "60"
click at [356, 442] on span "pause" at bounding box center [347, 450] width 23 height 23
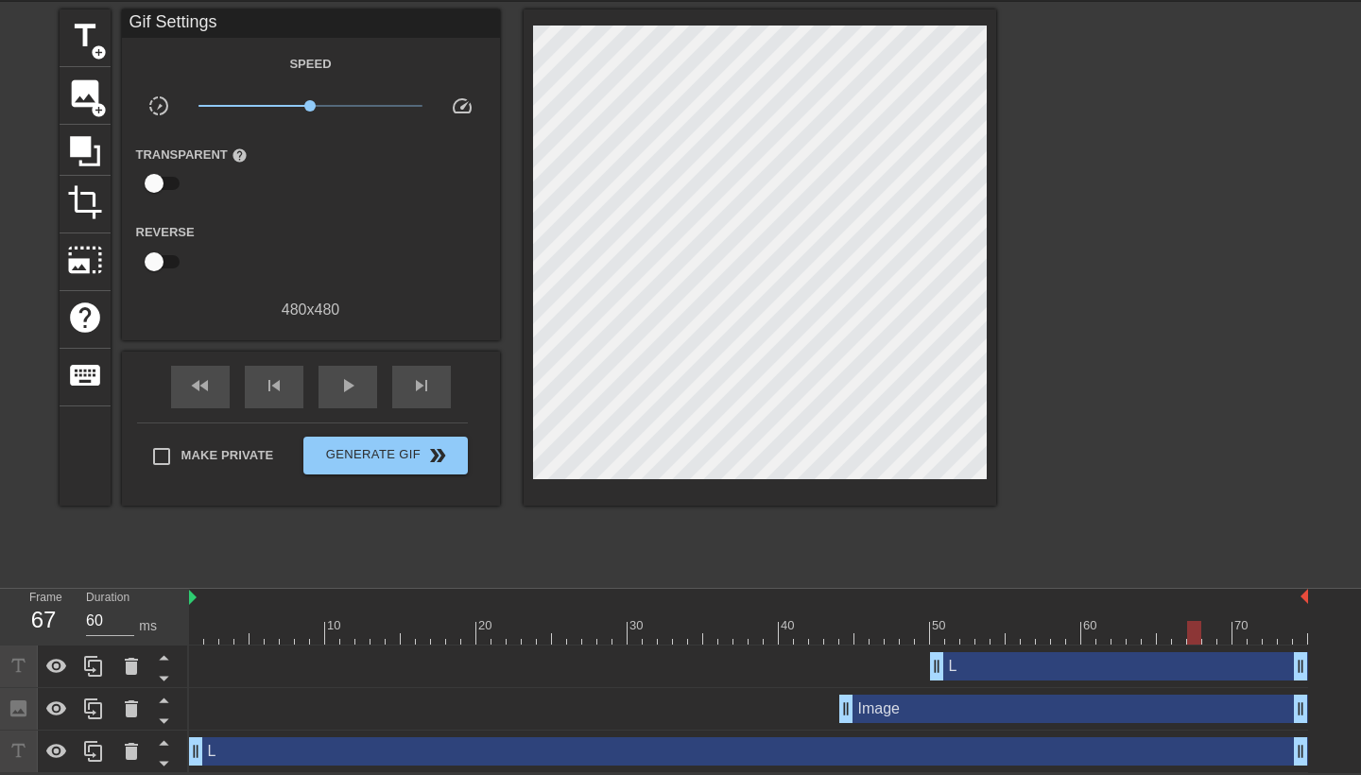
scroll to position [66, 0]
